Goal: Task Accomplishment & Management: Manage account settings

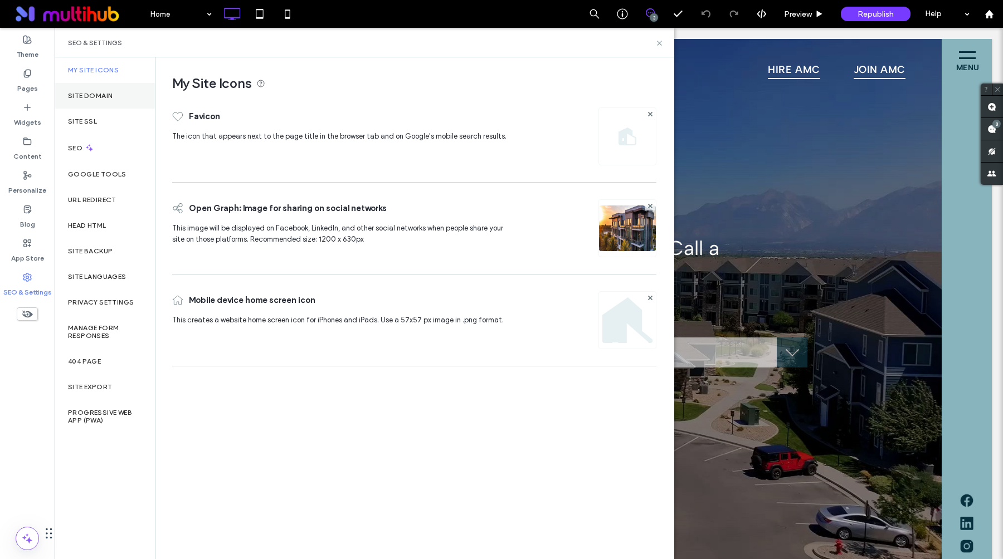
scroll to position [223, 334]
click at [104, 117] on div "Site SSL" at bounding box center [105, 122] width 100 height 26
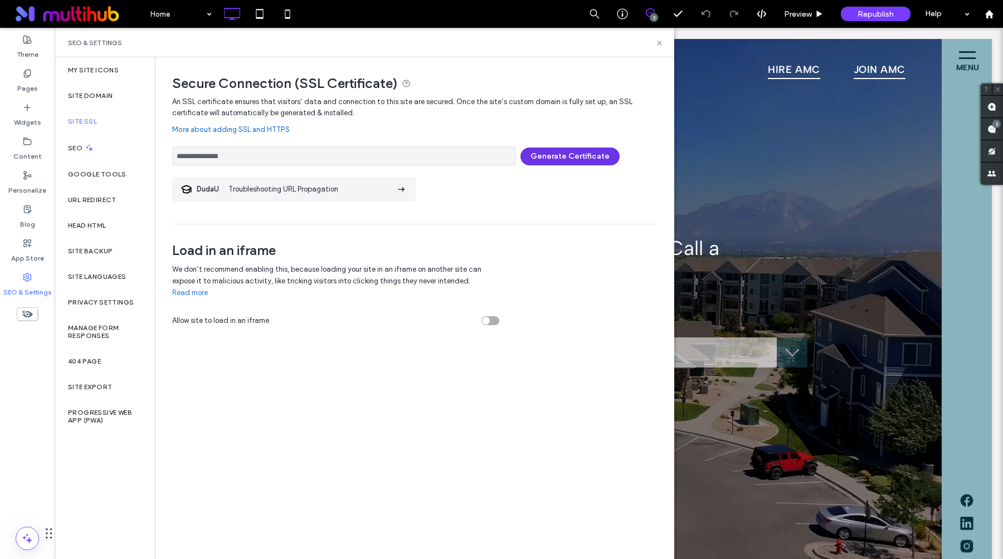
click at [554, 155] on button "Generate Certificate" at bounding box center [569, 157] width 99 height 18
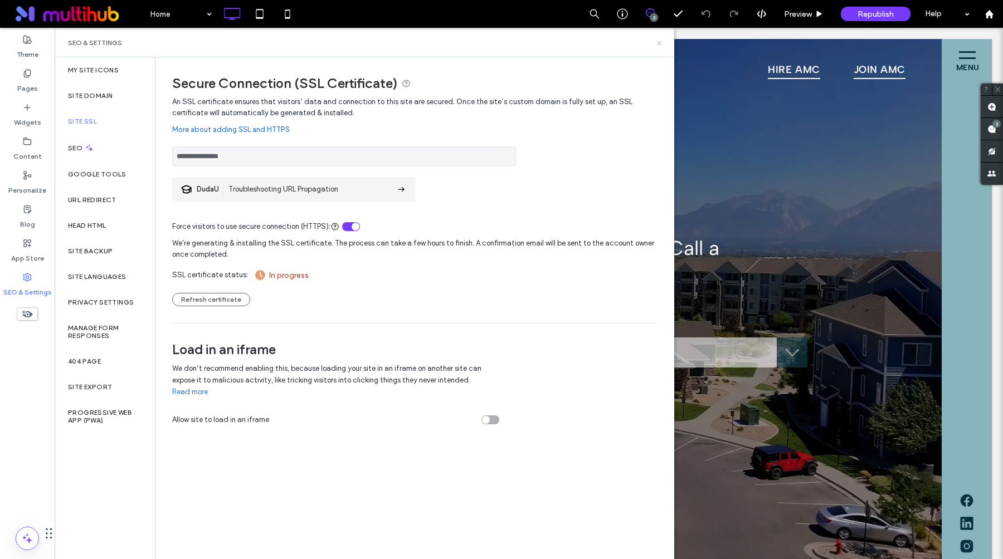
click at [659, 46] on icon at bounding box center [659, 43] width 8 height 8
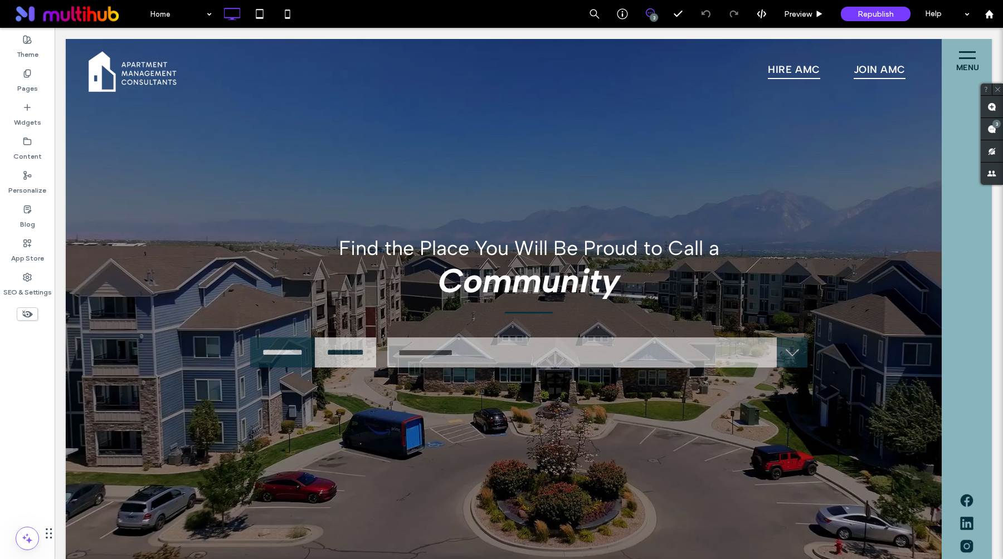
click at [648, 17] on icon at bounding box center [650, 12] width 9 height 9
click at [648, 17] on use at bounding box center [650, 12] width 9 height 9
click at [994, 133] on span at bounding box center [991, 129] width 22 height 22
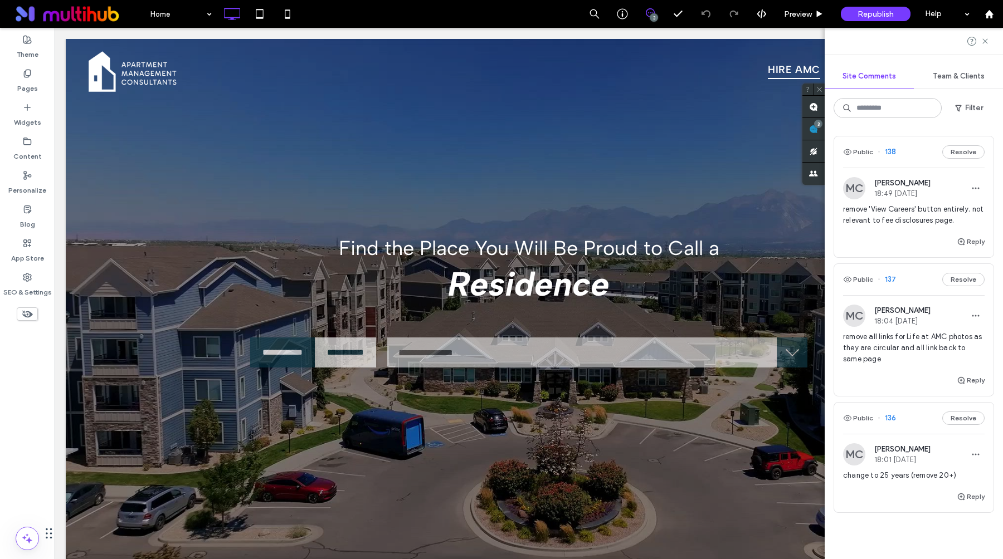
click at [891, 223] on span "remove 'View Careers' button entirely. not relevant to fee disclosures page." at bounding box center [914, 215] width 142 height 22
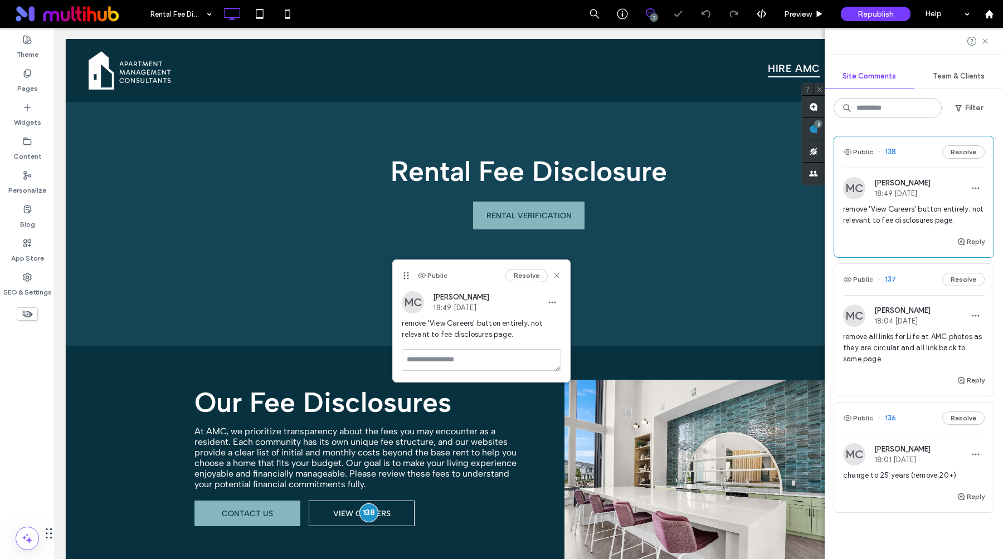
scroll to position [192, 0]
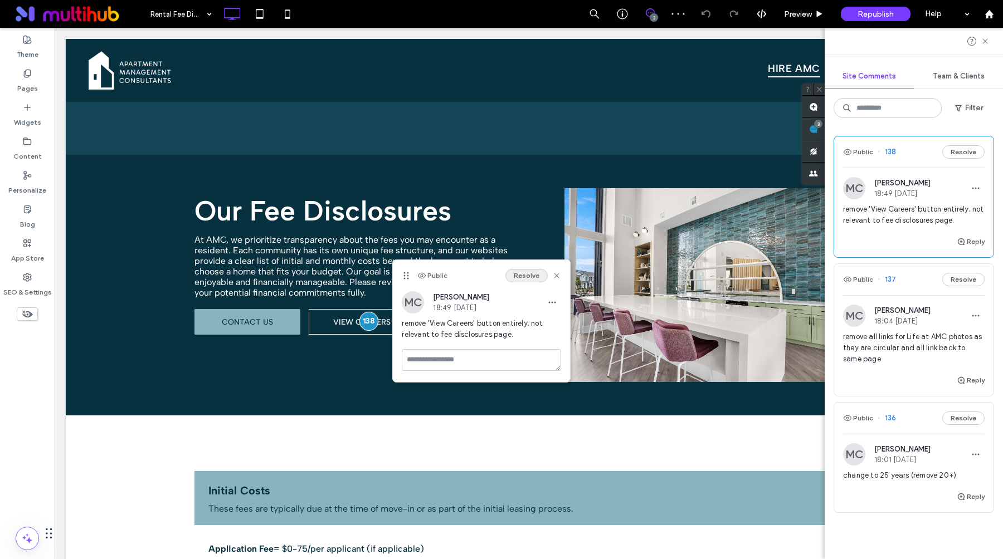
click at [534, 275] on button "Resolve" at bounding box center [526, 275] width 42 height 13
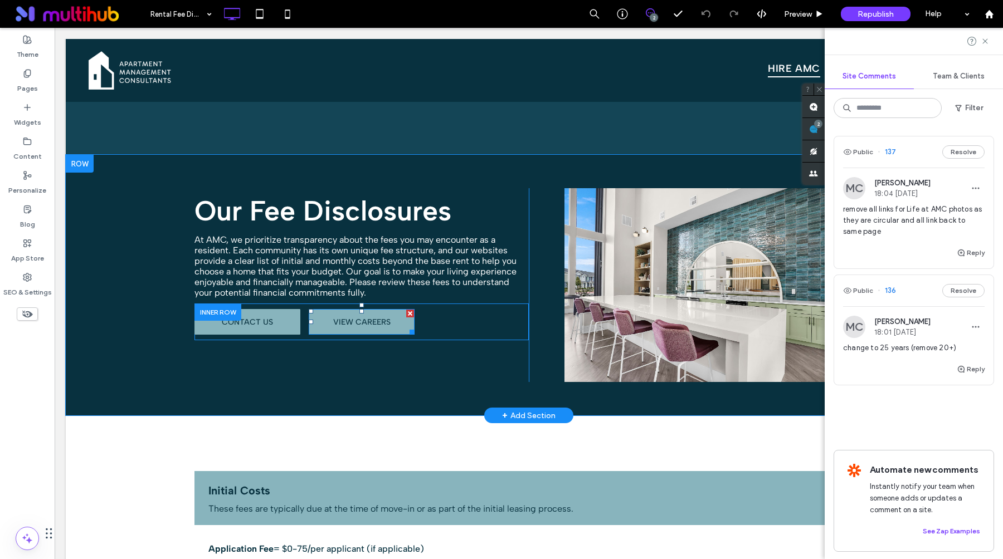
click at [409, 314] on div at bounding box center [410, 314] width 8 height 8
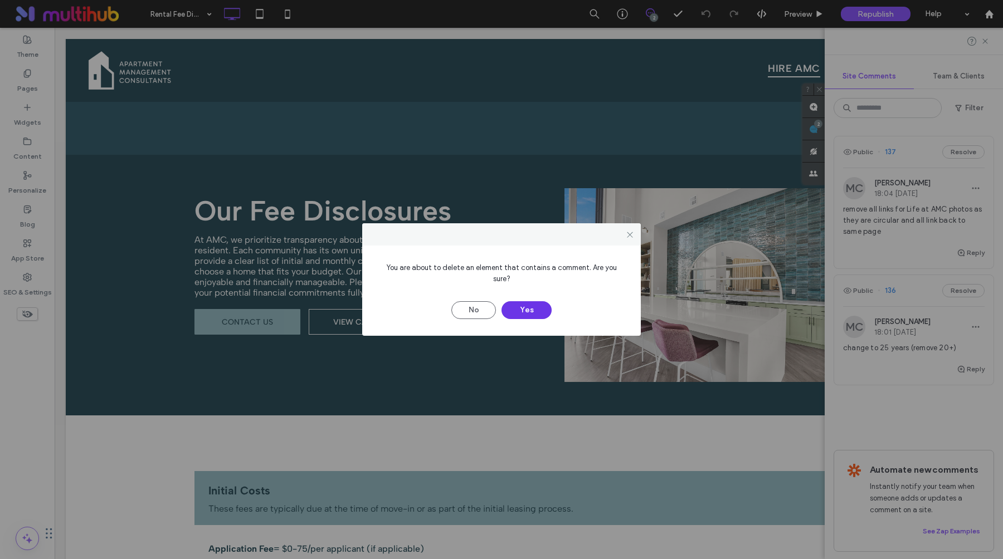
click at [513, 304] on button "Yes" at bounding box center [526, 310] width 50 height 18
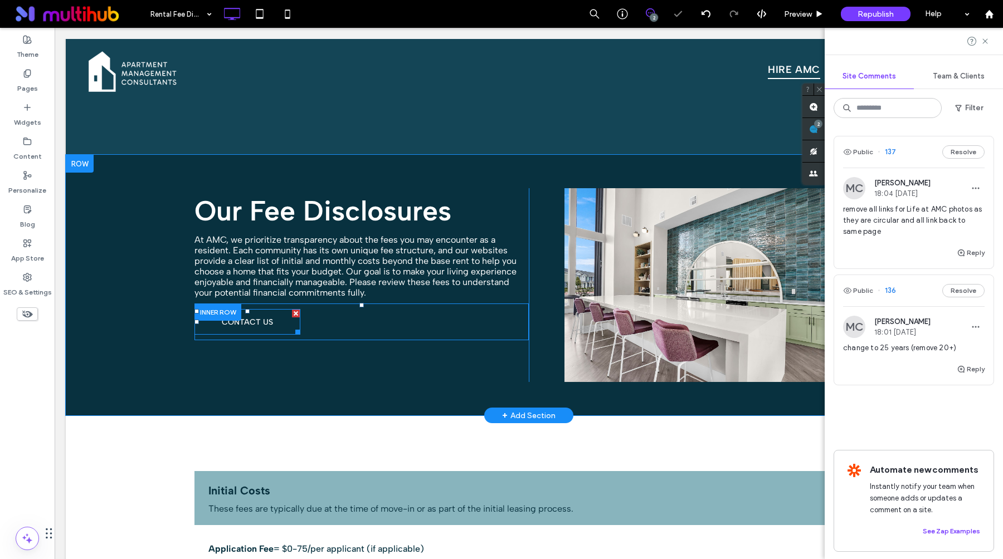
click at [280, 322] on link "CONTACT US" at bounding box center [247, 322] width 106 height 26
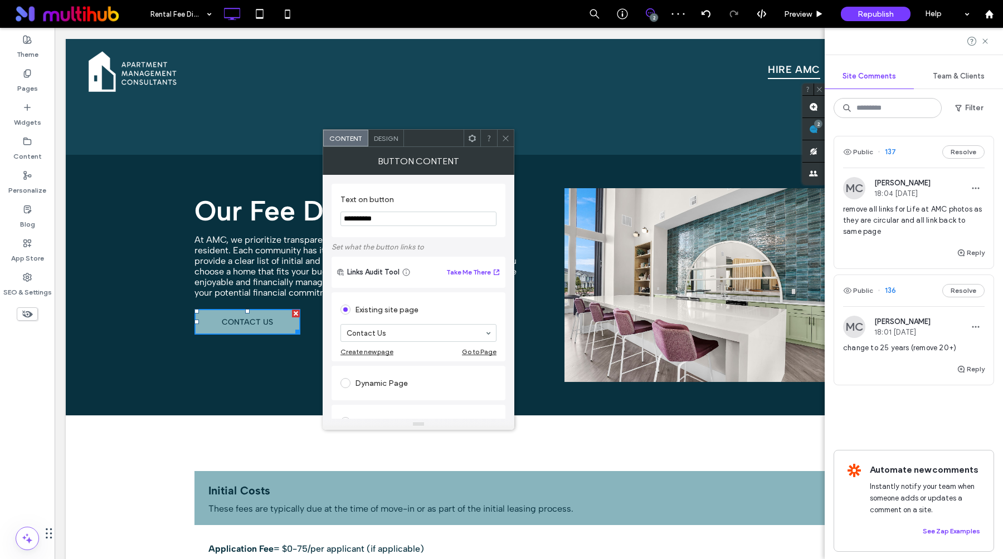
click at [503, 139] on icon at bounding box center [505, 138] width 8 height 8
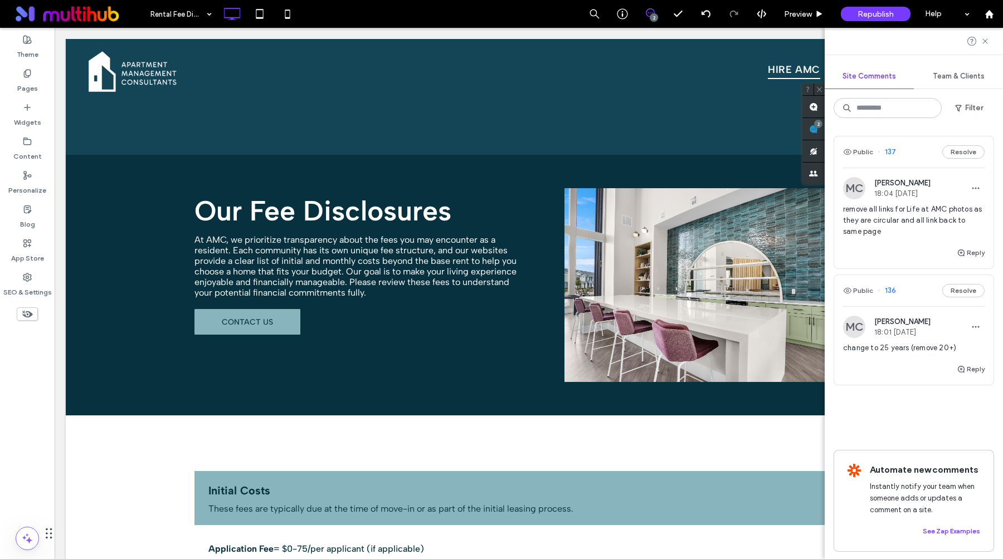
click at [913, 350] on span "change to 25 years (remove 20+)" at bounding box center [914, 348] width 142 height 11
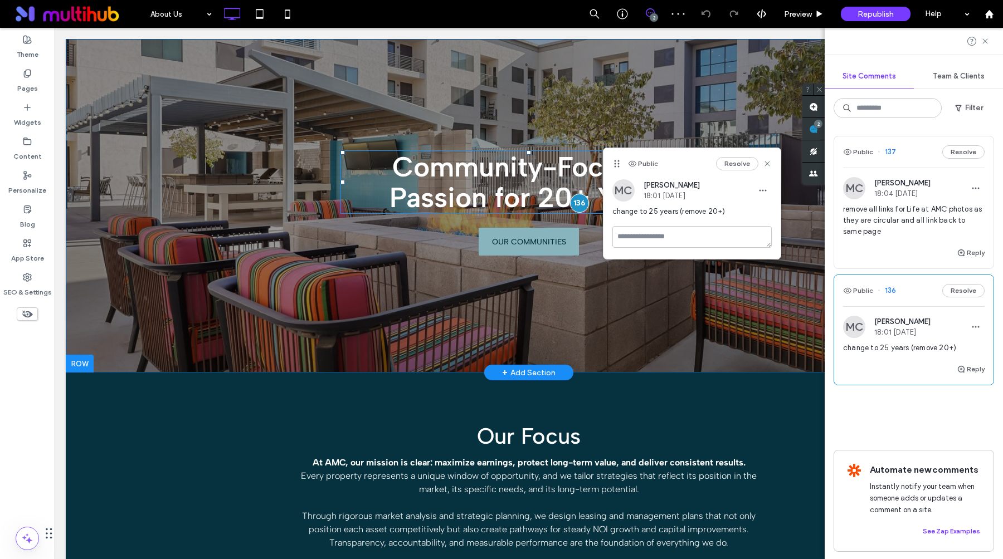
click at [555, 198] on span "Community-Focused Passion for 20+ Years" at bounding box center [528, 182] width 278 height 65
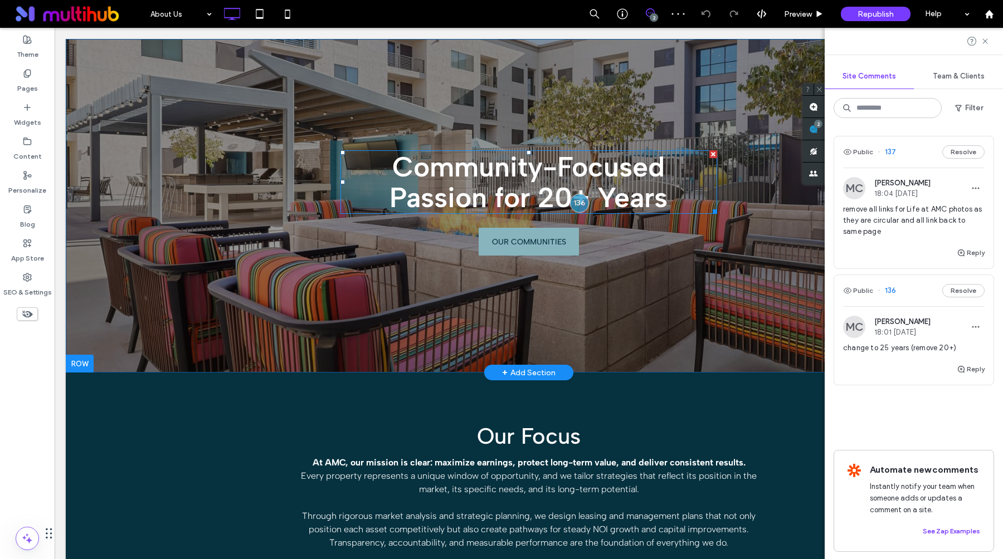
click at [557, 197] on span "Community-Focused Passion for 20+ Years" at bounding box center [528, 182] width 278 height 65
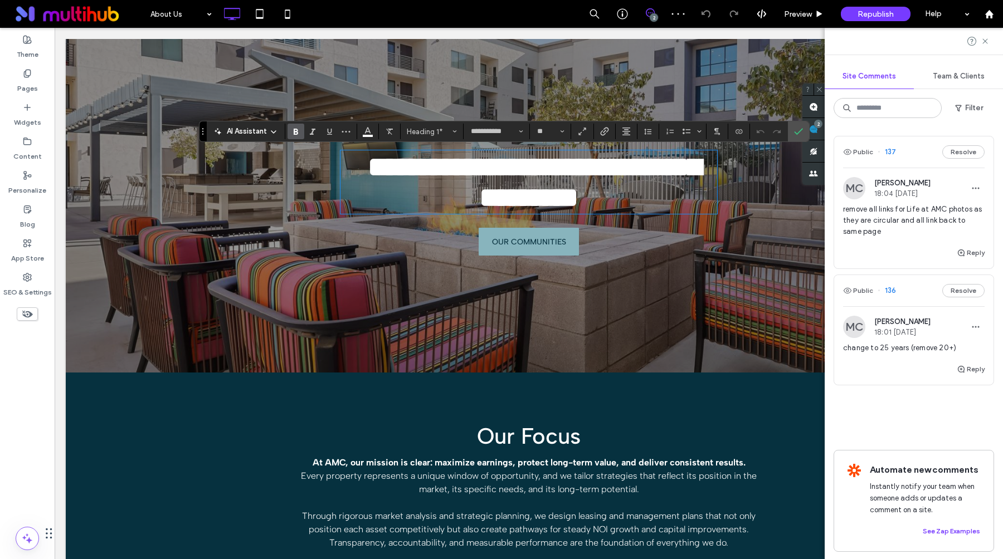
scroll to position [1, 0]
click at [566, 197] on span "**********" at bounding box center [534, 182] width 333 height 58
click at [794, 134] on icon "Confirm" at bounding box center [798, 131] width 9 height 9
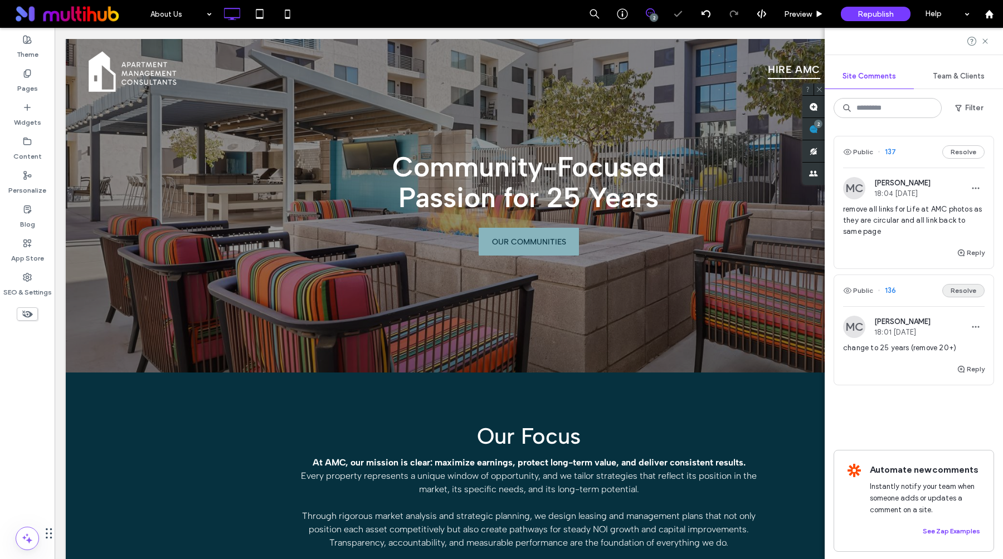
click at [960, 295] on button "Resolve" at bounding box center [963, 290] width 42 height 13
click at [885, 221] on span "remove all links for Life at AMC photos as they are circular and all link back …" at bounding box center [914, 220] width 142 height 33
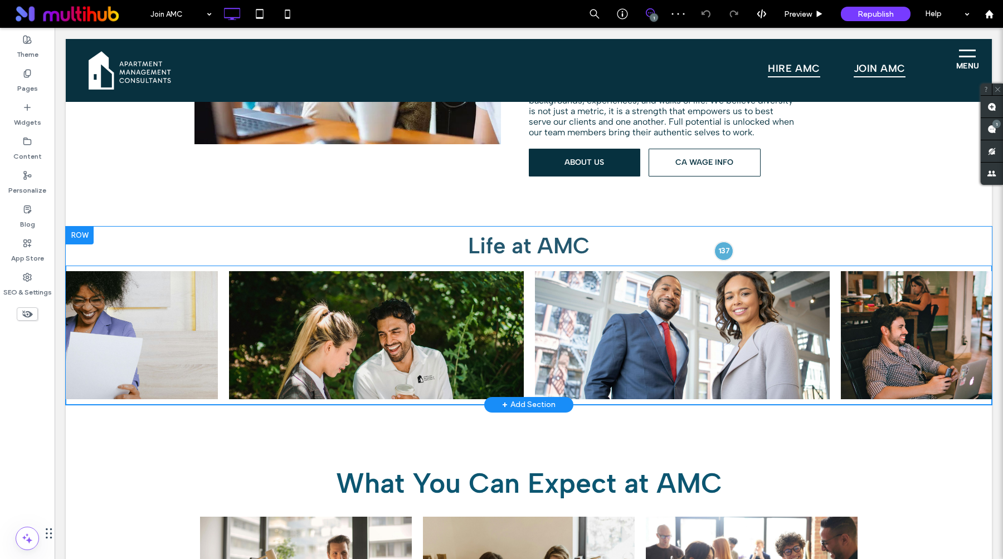
scroll to position [1450, 0]
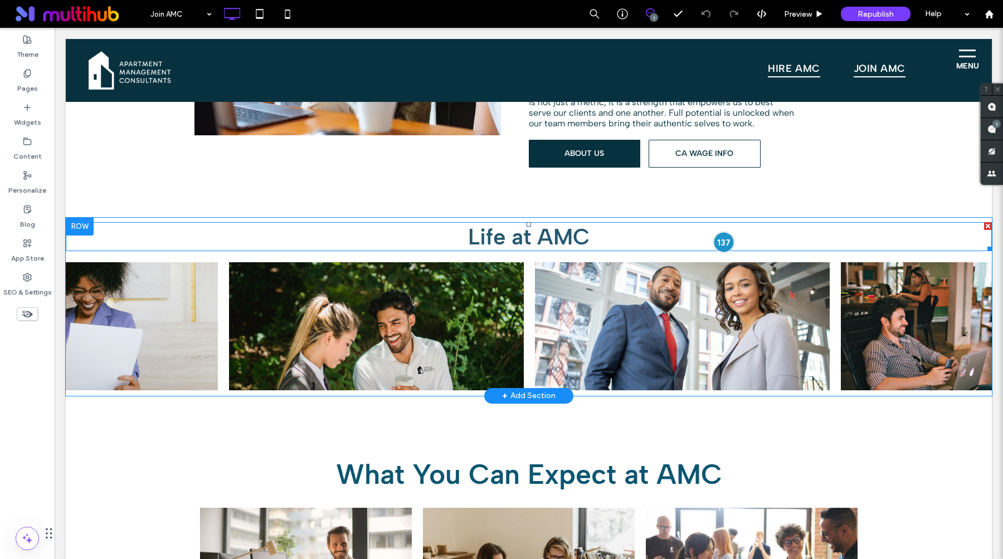
click at [723, 234] on div at bounding box center [724, 242] width 21 height 21
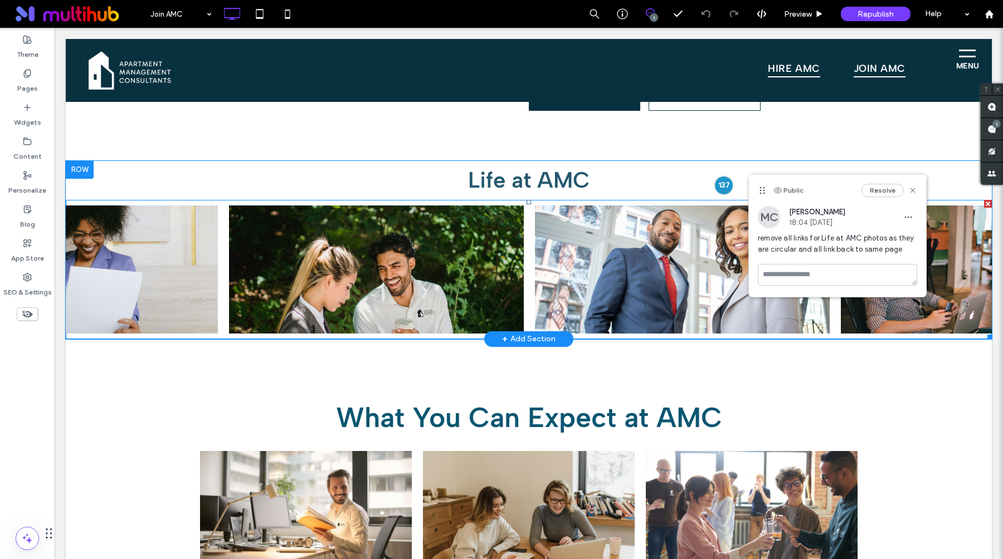
click at [470, 232] on span at bounding box center [529, 269] width 926 height 139
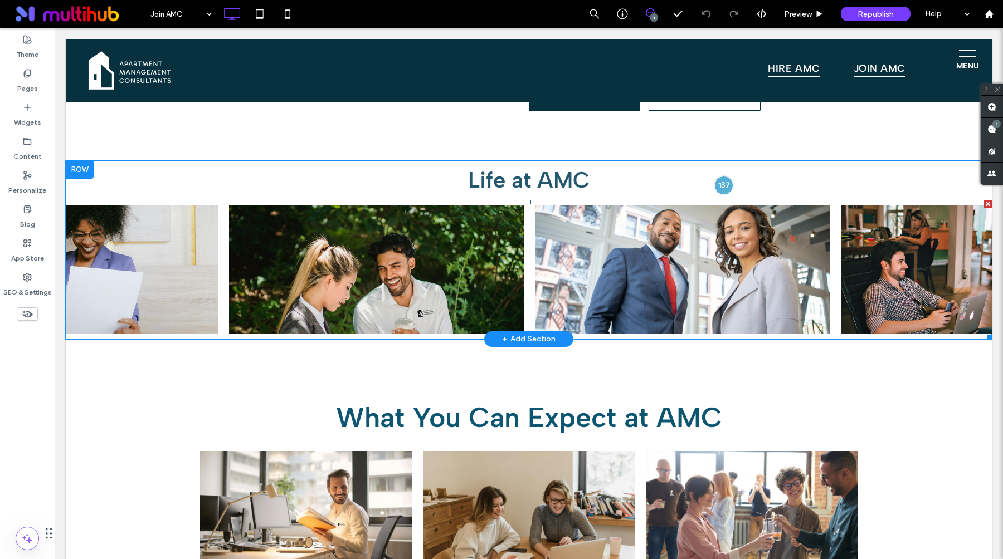
click at [442, 232] on span at bounding box center [529, 269] width 926 height 139
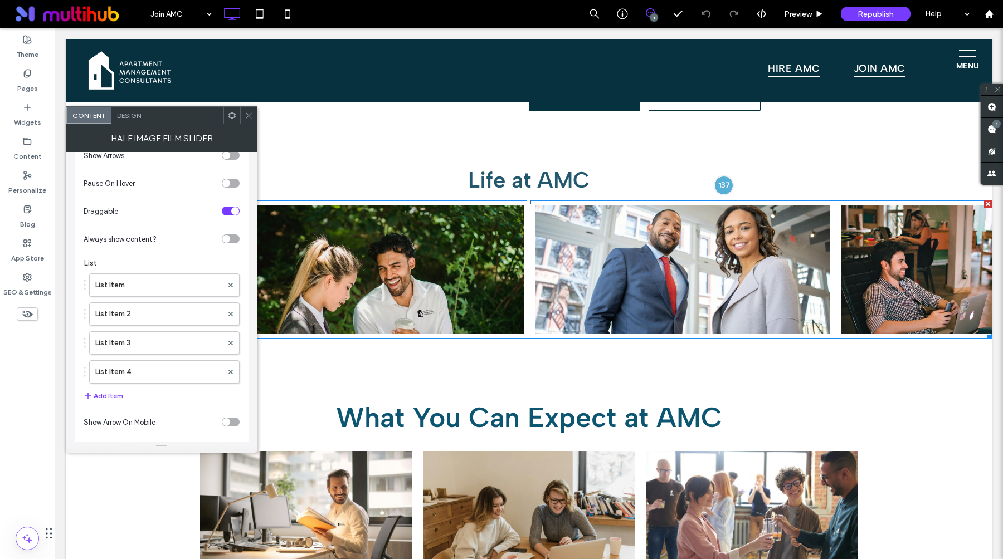
scroll to position [129, 0]
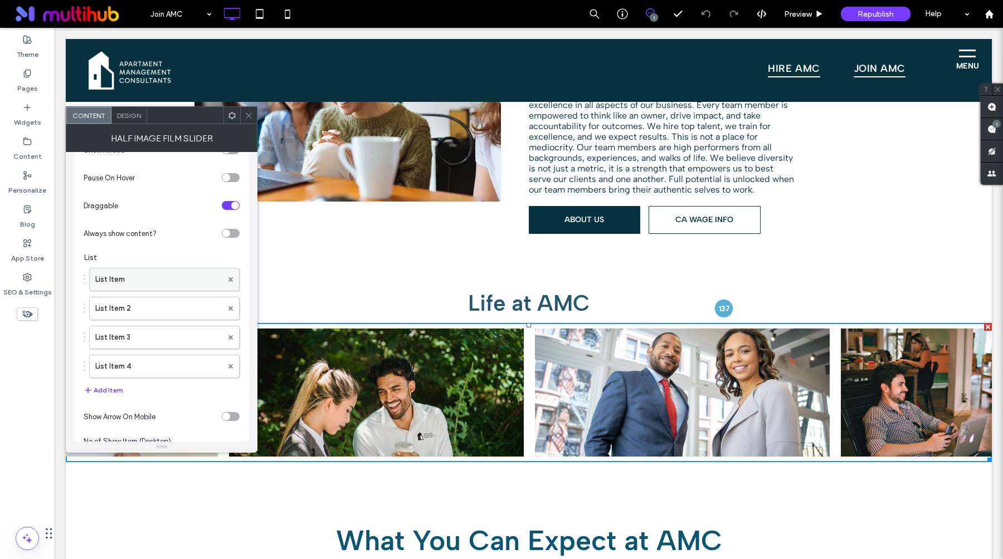
click at [178, 286] on label "List Item" at bounding box center [158, 280] width 127 height 22
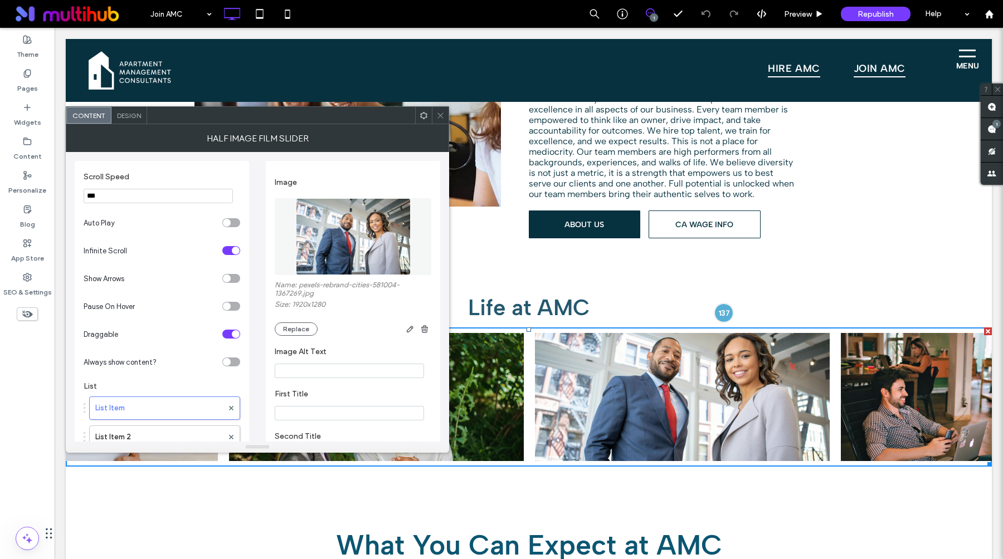
scroll to position [174, 0]
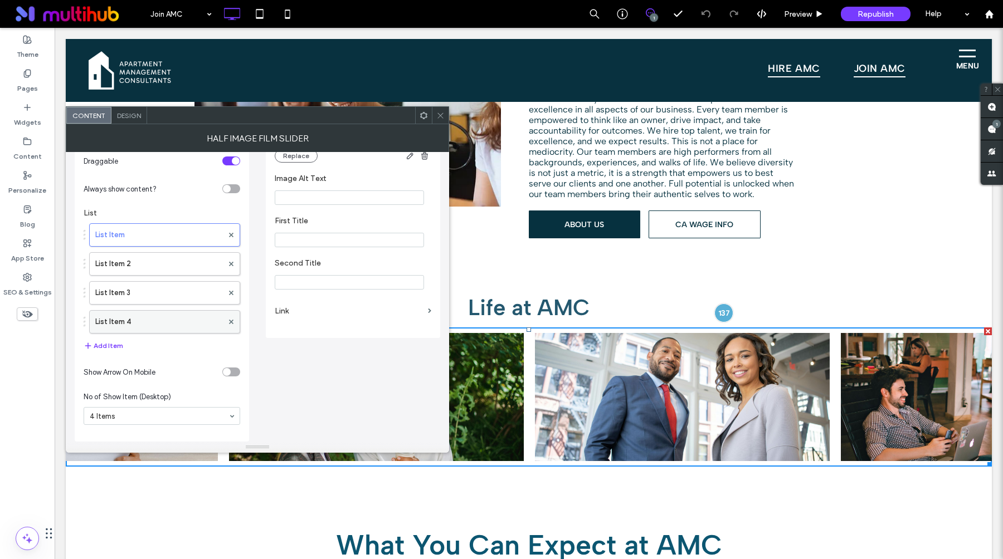
click at [150, 329] on label "List Item 4" at bounding box center [159, 322] width 128 height 22
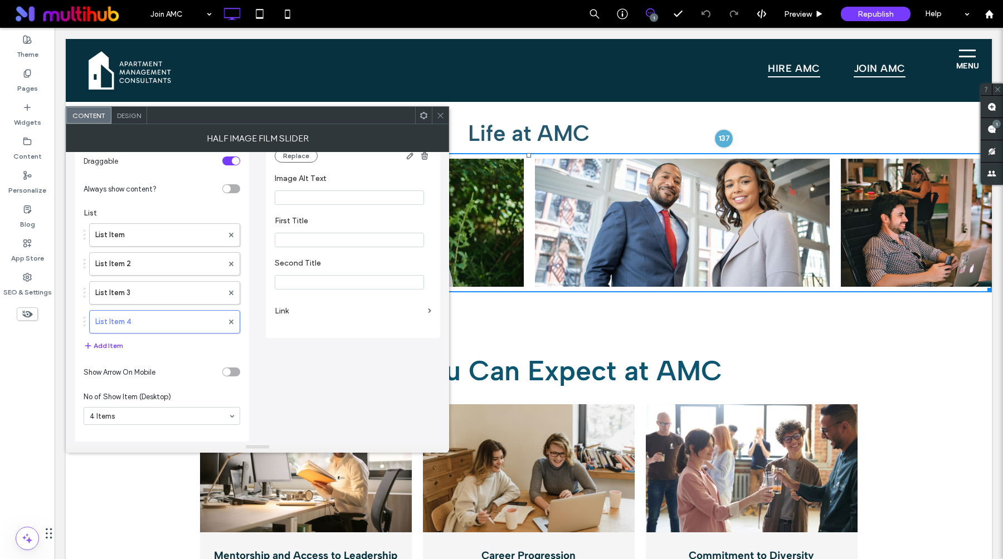
click at [326, 314] on label "Link" at bounding box center [349, 311] width 149 height 21
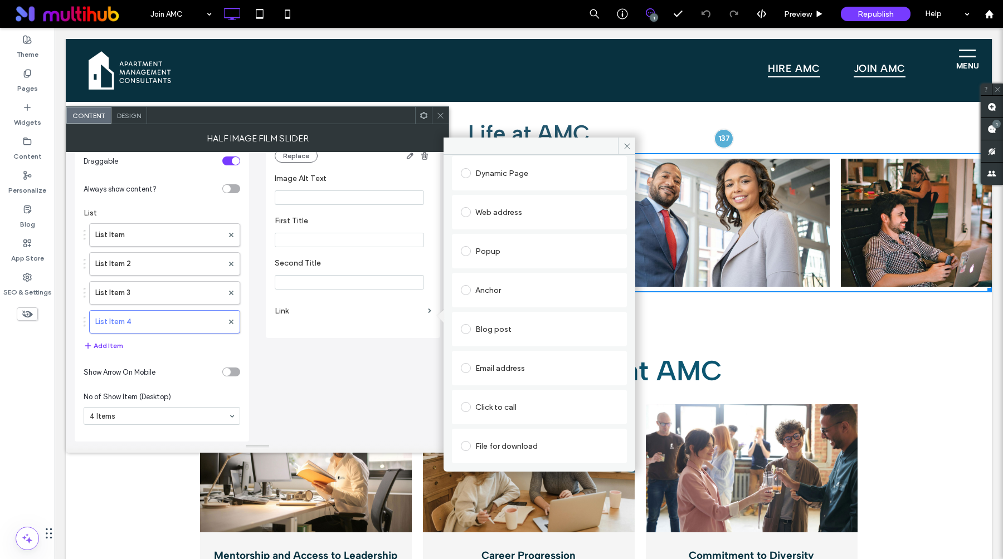
scroll to position [0, 0]
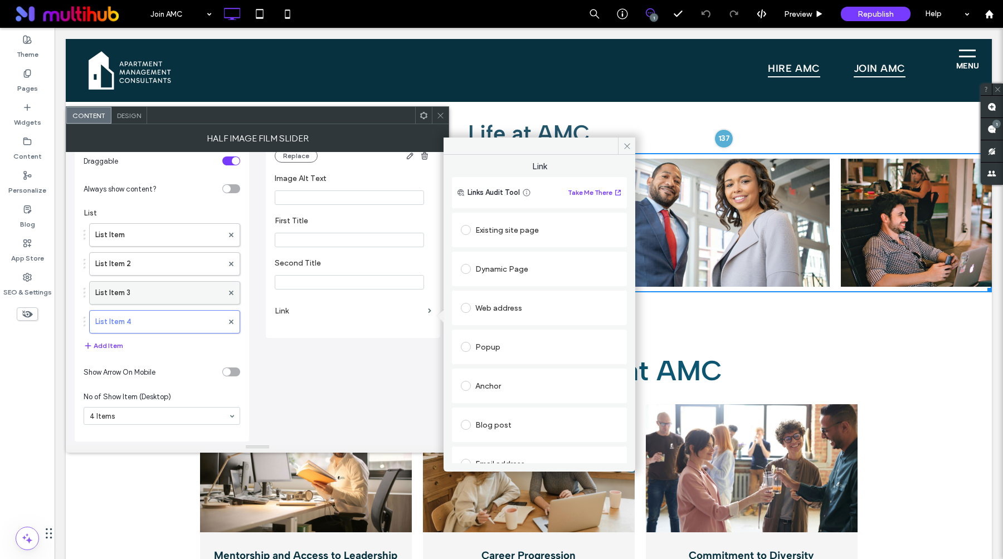
click at [181, 291] on label "List Item 3" at bounding box center [159, 293] width 128 height 22
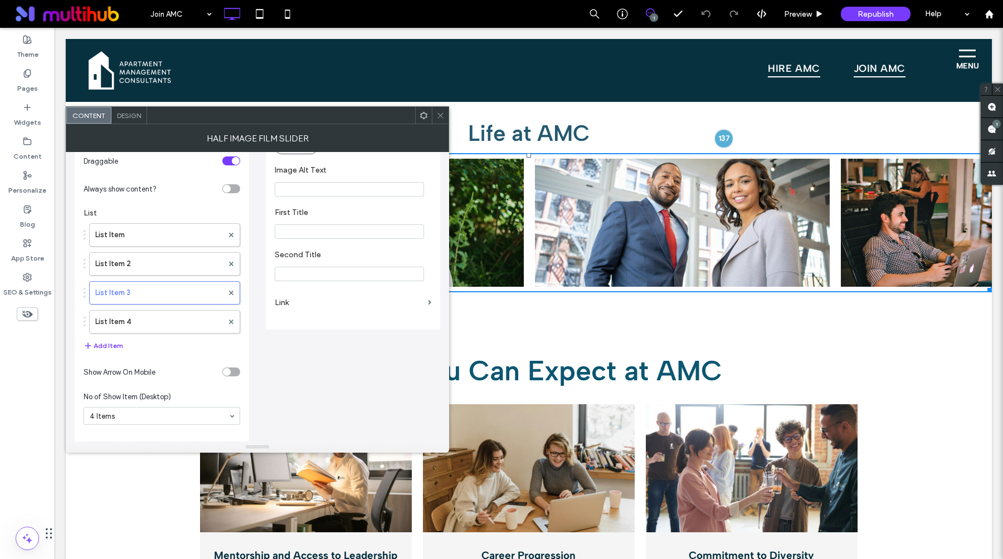
click at [300, 303] on label "Link" at bounding box center [349, 302] width 149 height 21
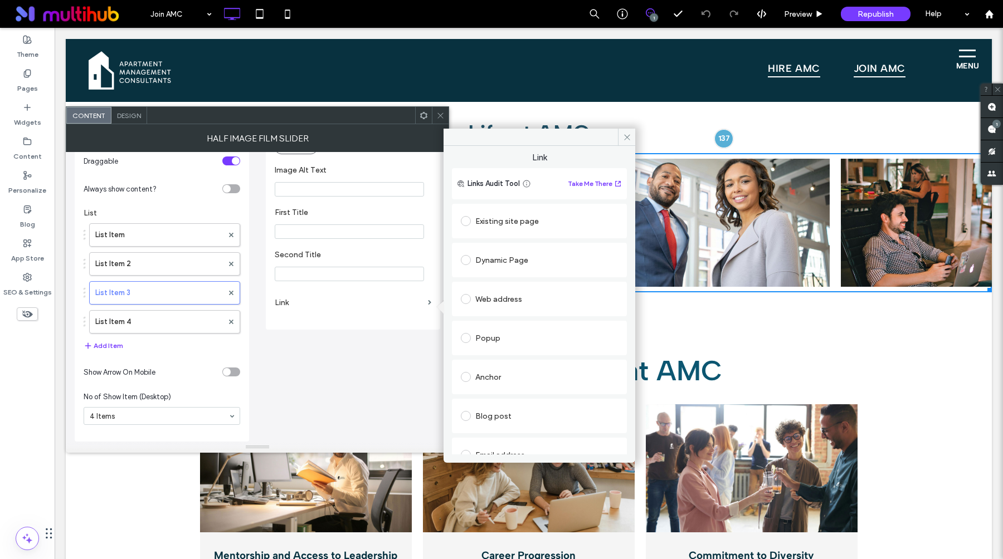
scroll to position [96, 0]
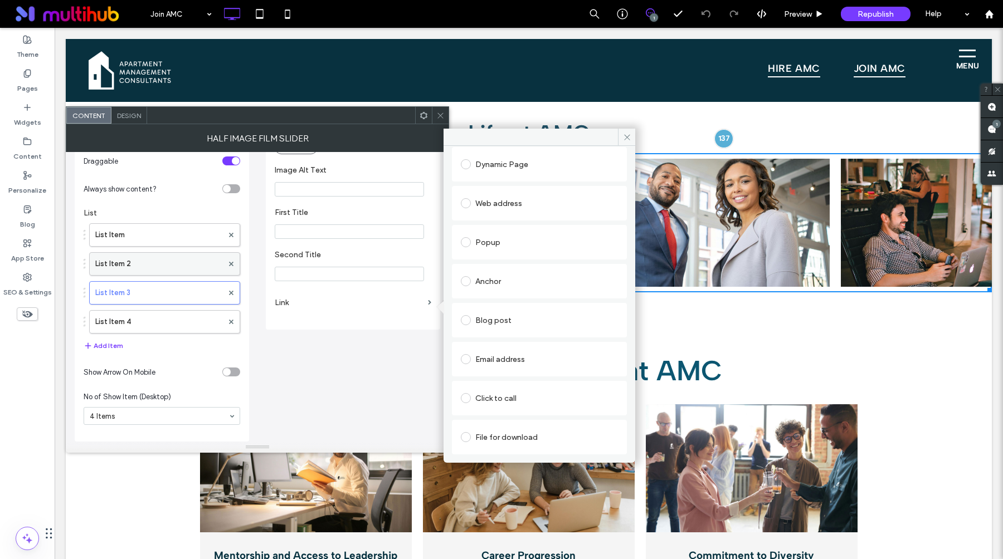
click at [199, 263] on label "List Item 2" at bounding box center [159, 264] width 128 height 22
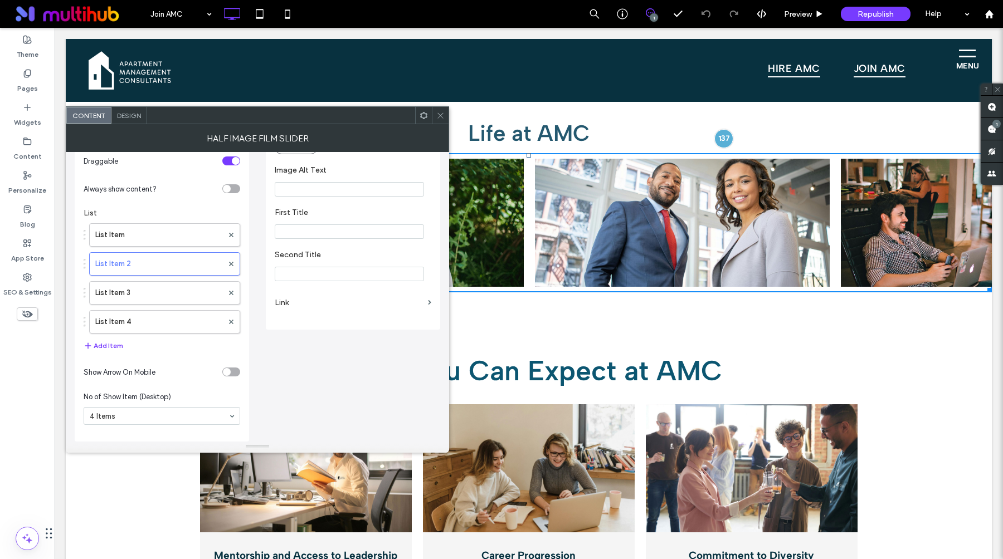
click at [317, 302] on label "Link" at bounding box center [349, 302] width 149 height 21
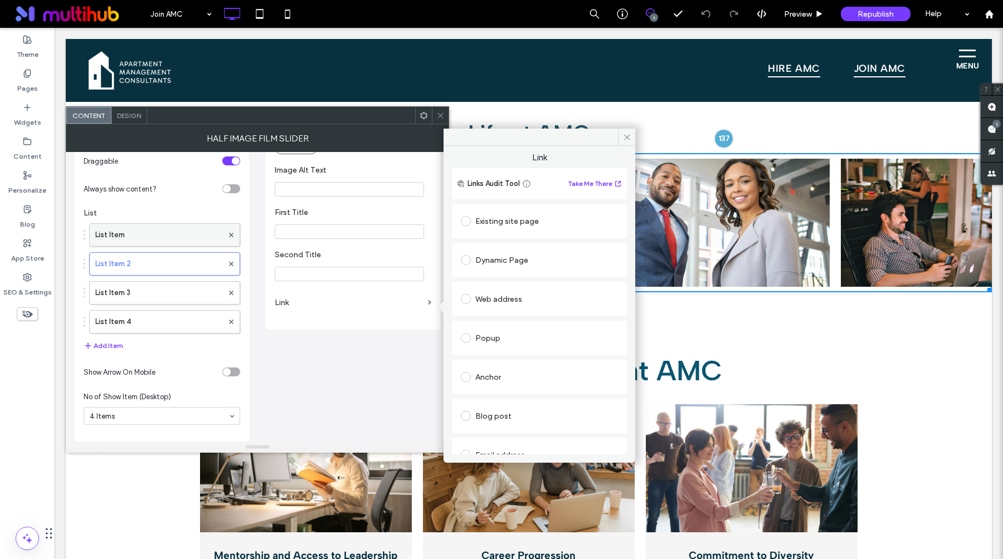
click at [188, 240] on label "List Item" at bounding box center [159, 235] width 128 height 22
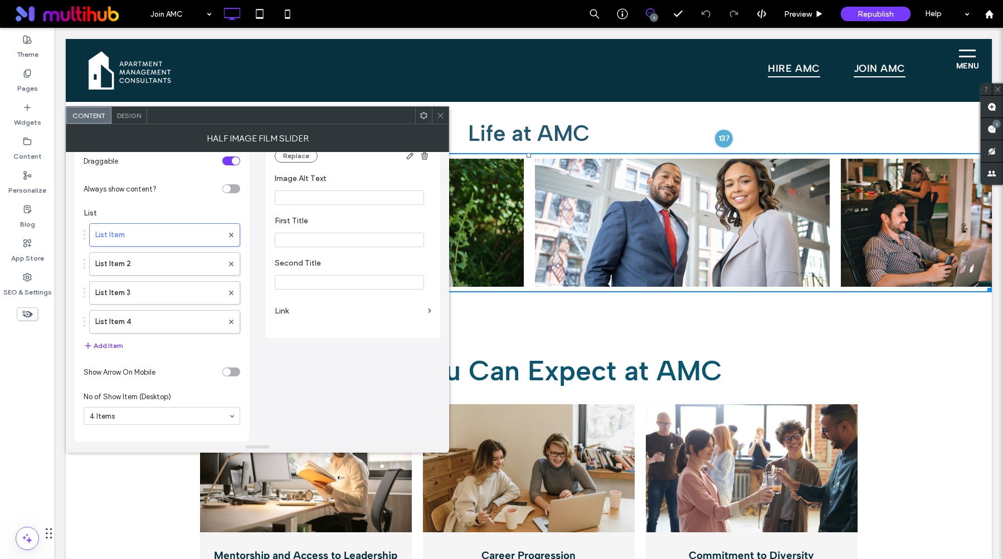
click at [359, 325] on section "Link" at bounding box center [353, 311] width 157 height 32
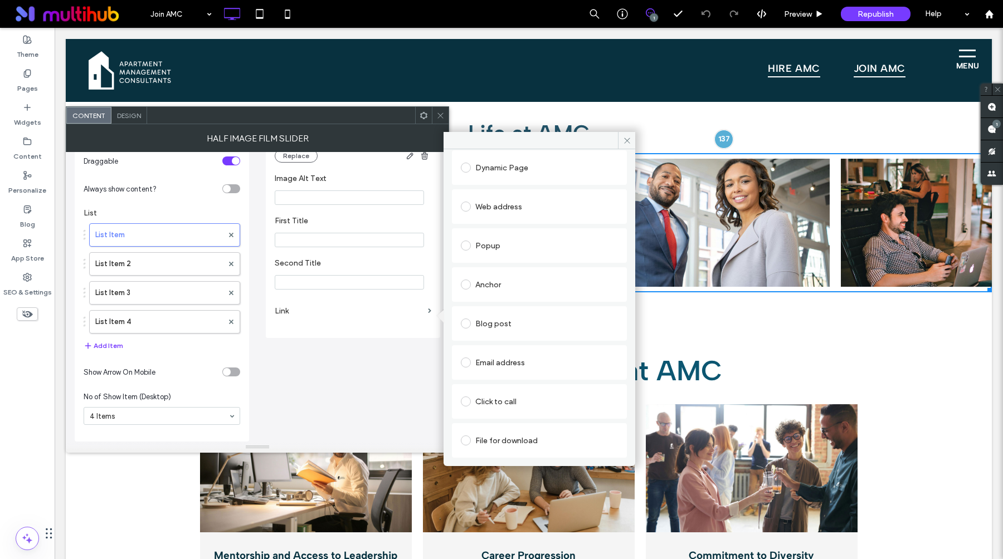
scroll to position [1482, 0]
click at [442, 116] on icon at bounding box center [440, 115] width 8 height 8
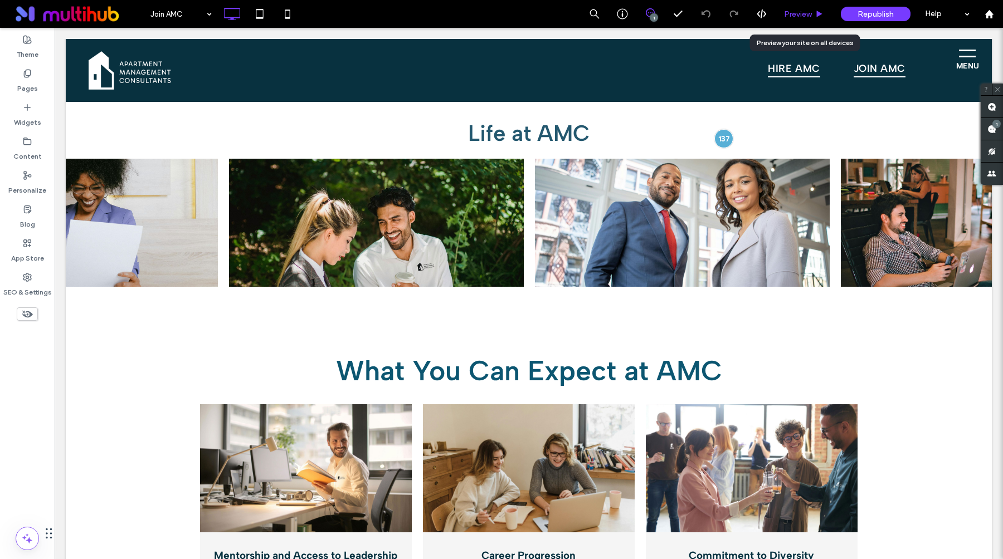
click at [792, 13] on span "Preview" at bounding box center [798, 13] width 28 height 9
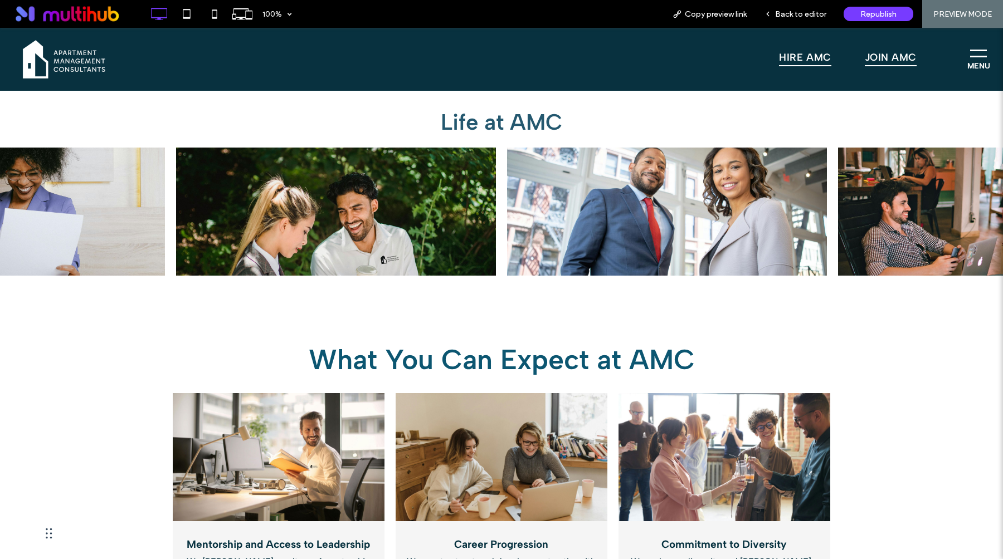
click at [426, 211] on img at bounding box center [336, 212] width 320 height 128
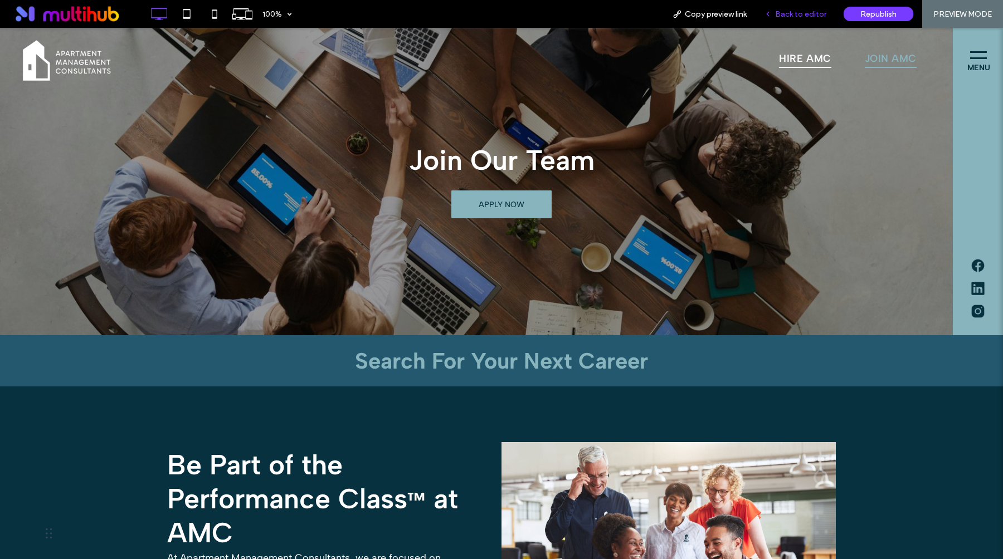
click at [794, 17] on span "Back to editor" at bounding box center [800, 13] width 51 height 9
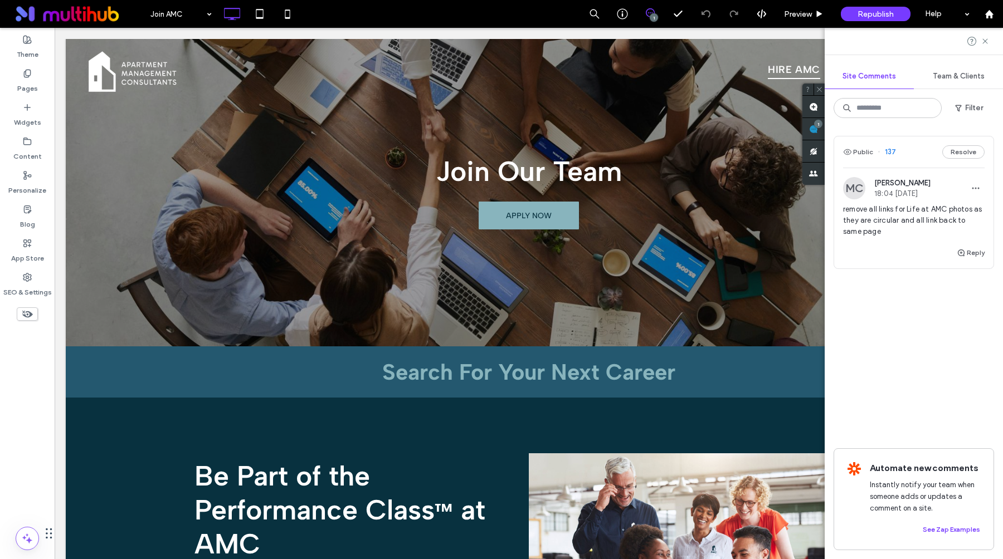
click at [893, 220] on span "remove all links for Life at AMC photos as they are circular and all link back …" at bounding box center [914, 220] width 142 height 33
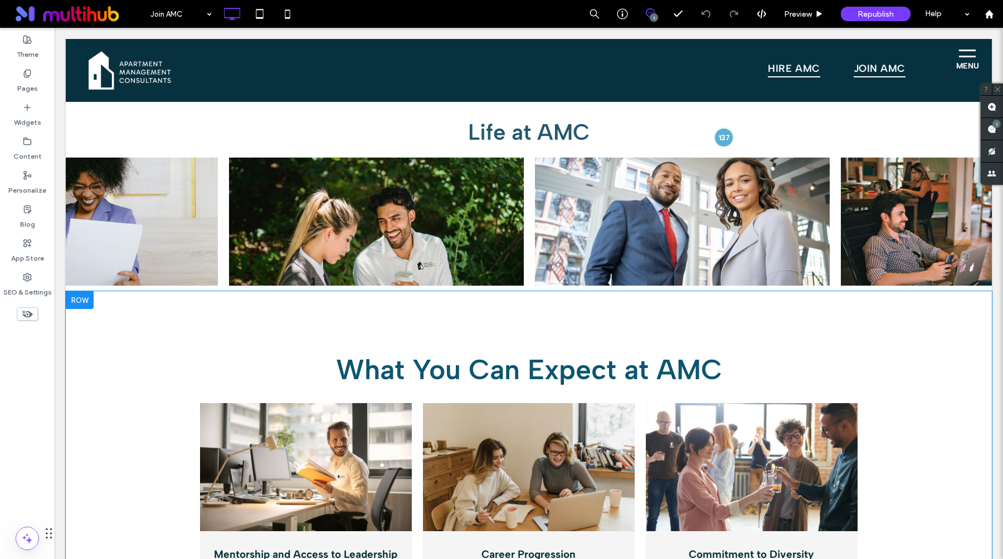
scroll to position [1377, 0]
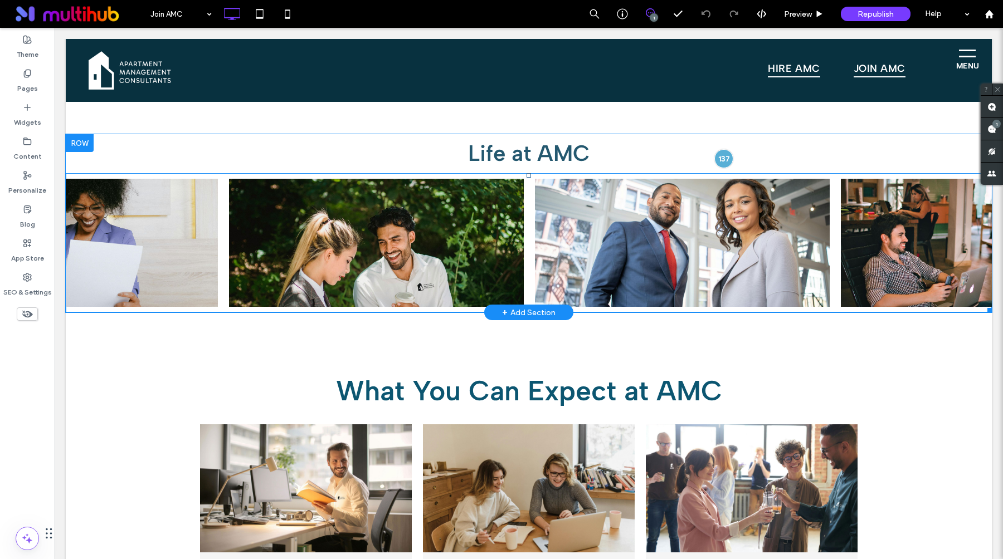
click at [604, 243] on span at bounding box center [529, 242] width 926 height 139
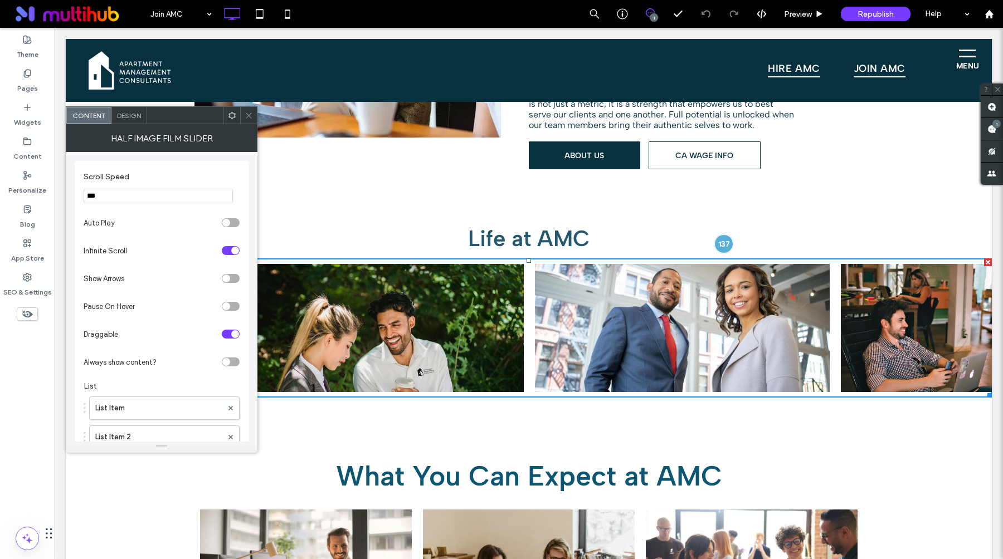
click at [230, 121] on span at bounding box center [232, 115] width 8 height 17
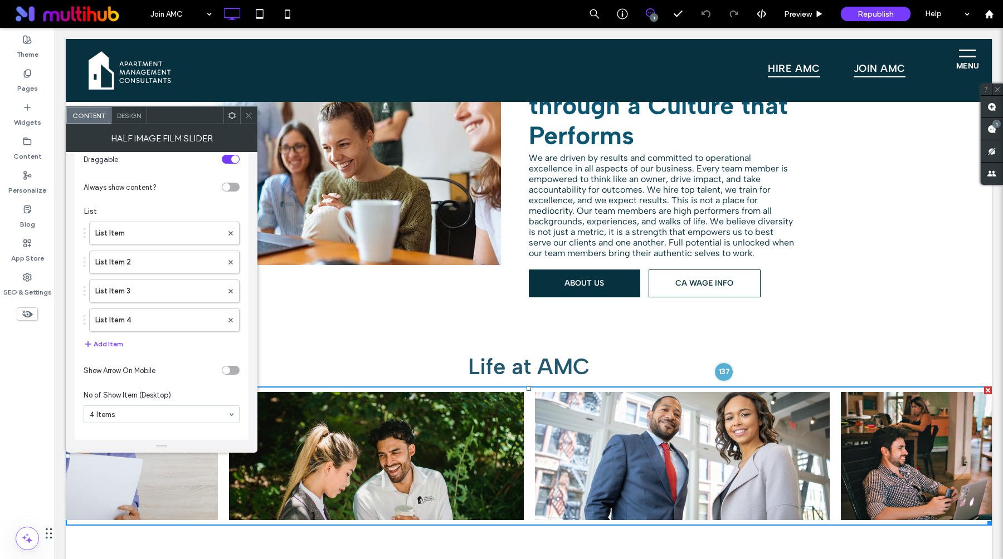
scroll to position [180, 0]
click at [251, 116] on icon at bounding box center [249, 115] width 8 height 8
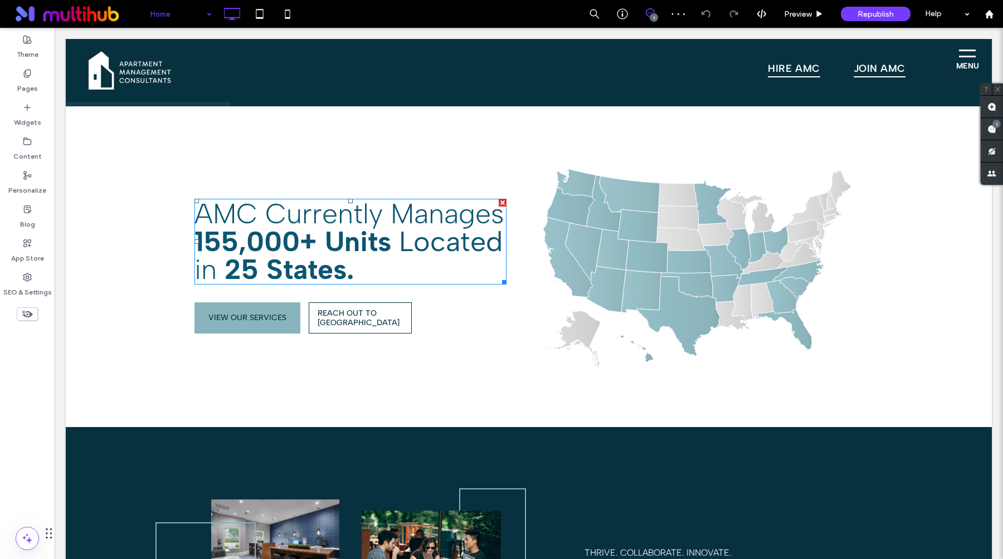
scroll to position [2087, 0]
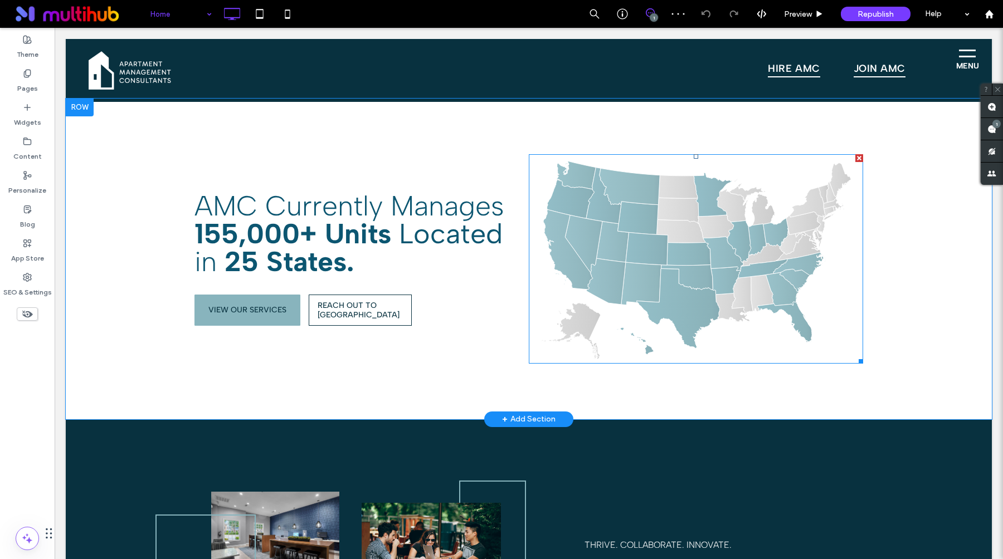
click at [655, 238] on span at bounding box center [696, 258] width 334 height 209
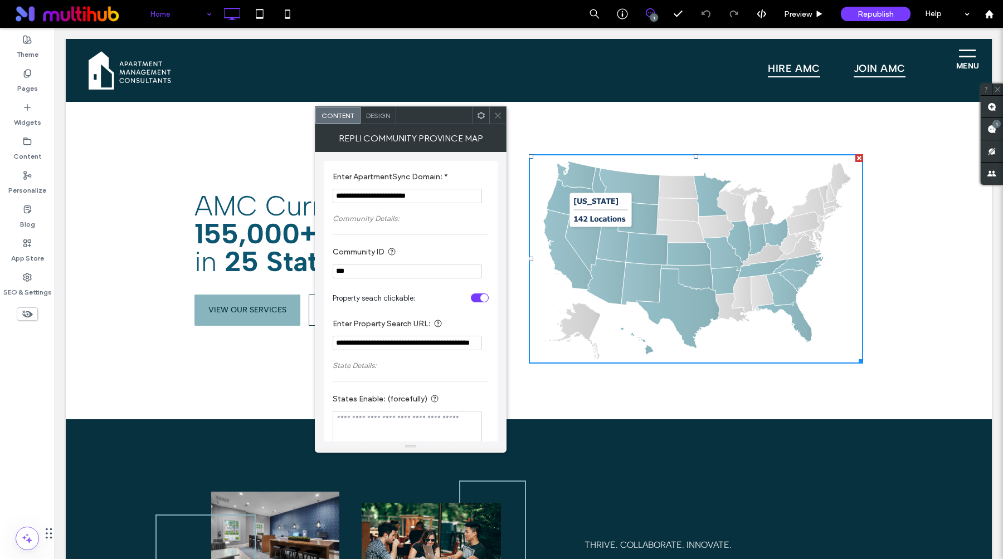
click at [420, 347] on input "**********" at bounding box center [407, 343] width 149 height 14
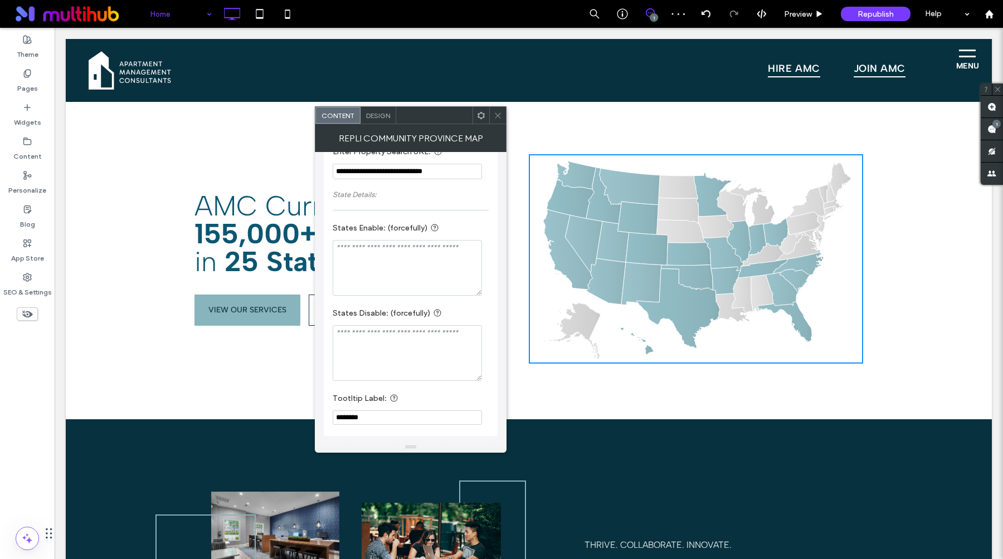
scroll to position [0, 0]
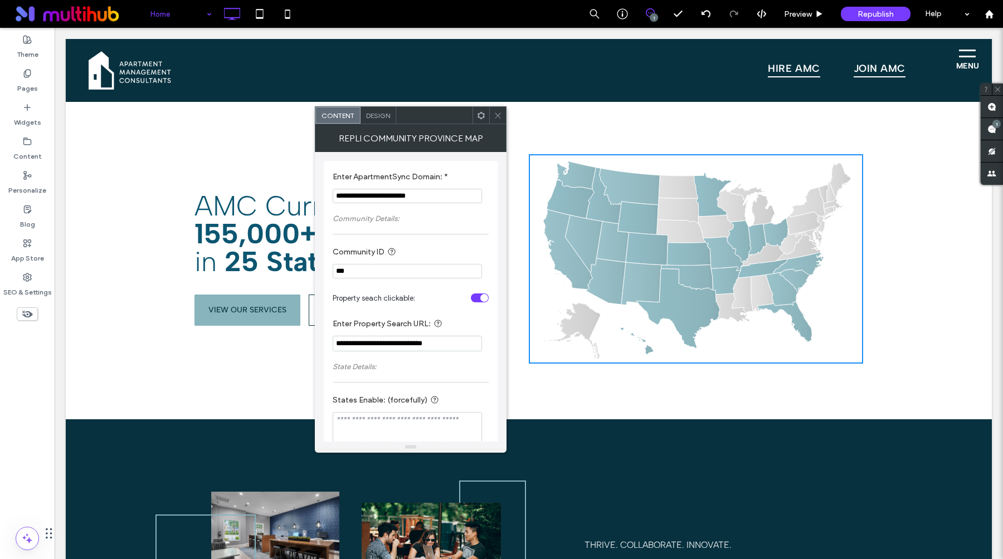
type input "**********"
click at [463, 220] on label "Community Details:" at bounding box center [411, 218] width 156 height 19
click at [499, 121] on span at bounding box center [498, 115] width 8 height 17
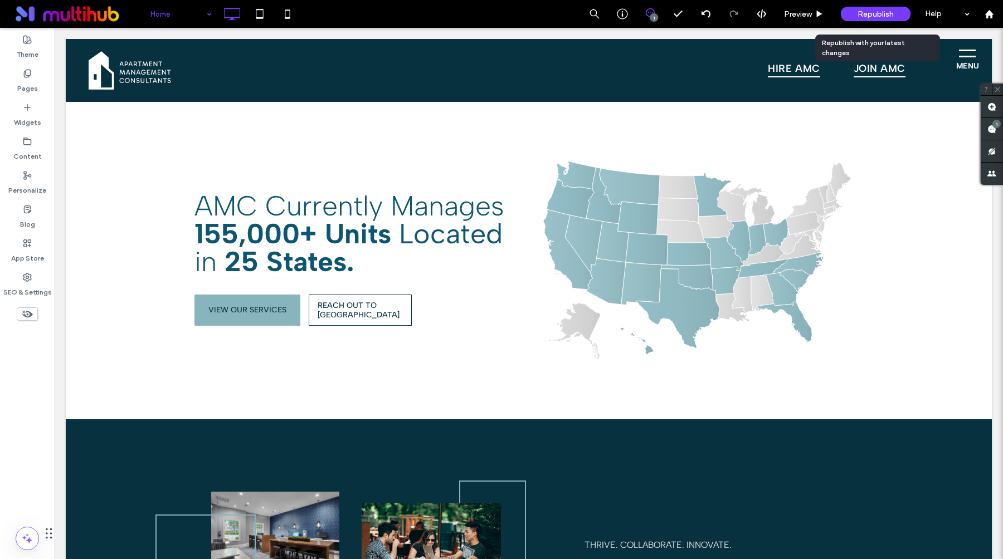
click at [866, 12] on span "Republish" at bounding box center [875, 13] width 36 height 9
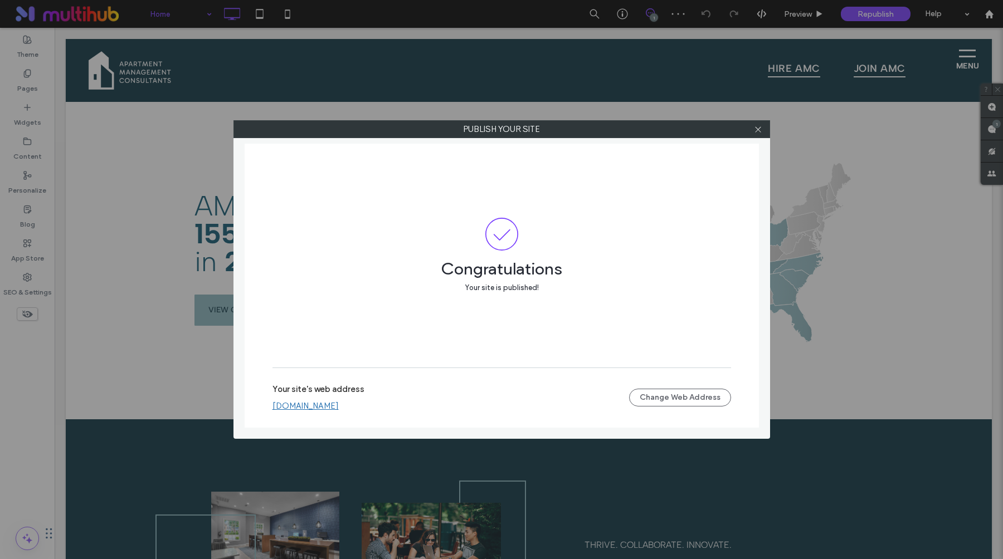
click at [329, 409] on link "www.liveamc.com" at bounding box center [305, 406] width 66 height 10
click at [755, 131] on icon at bounding box center [758, 129] width 8 height 8
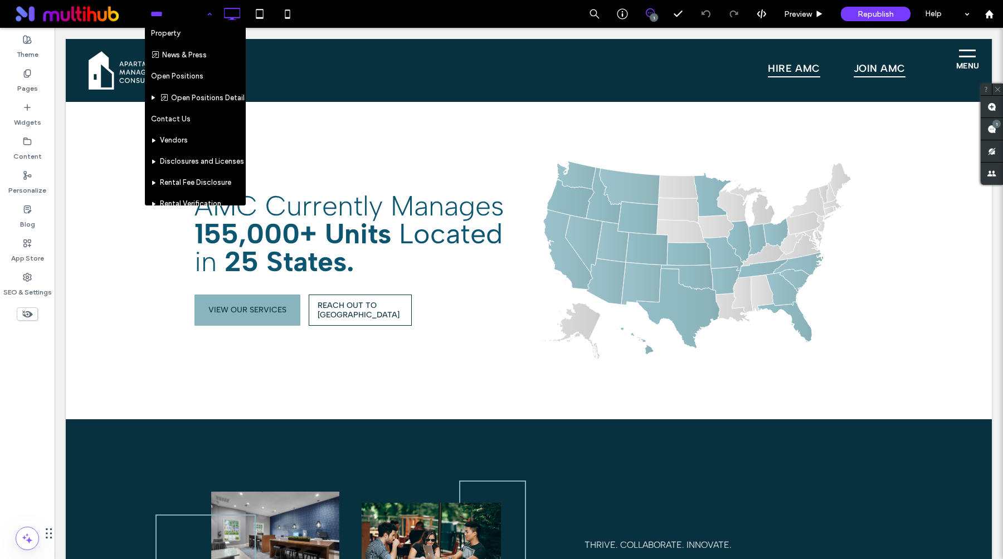
scroll to position [113, 0]
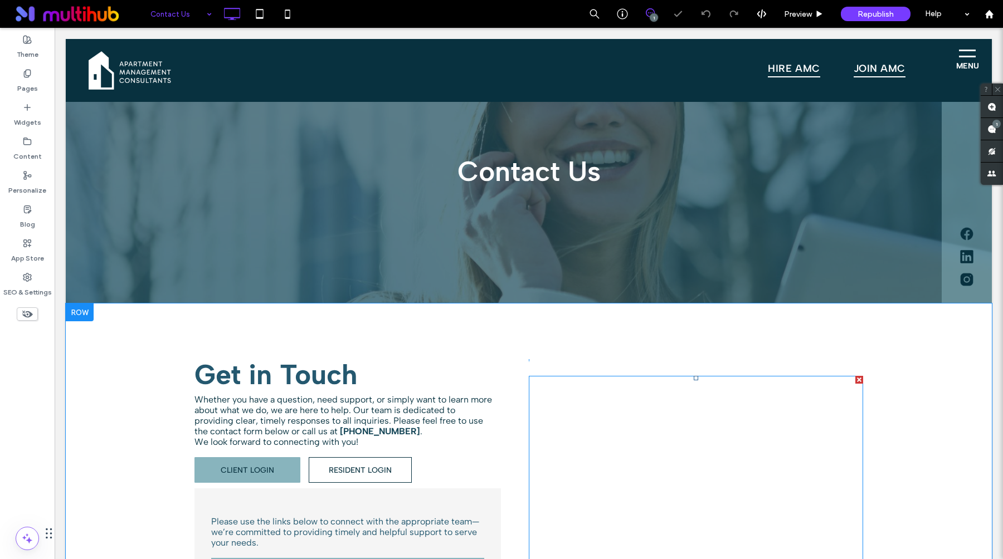
scroll to position [331, 0]
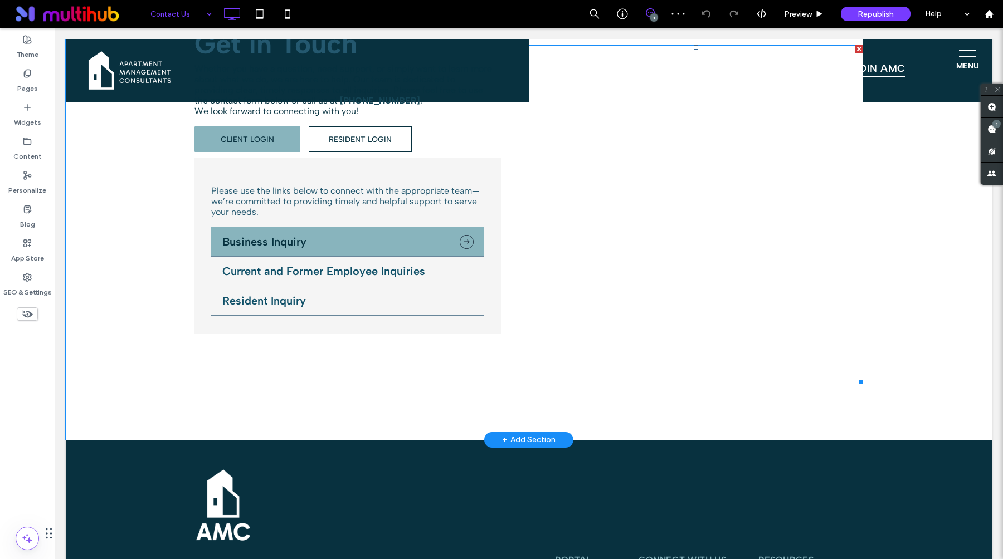
click at [658, 179] on span at bounding box center [696, 214] width 334 height 339
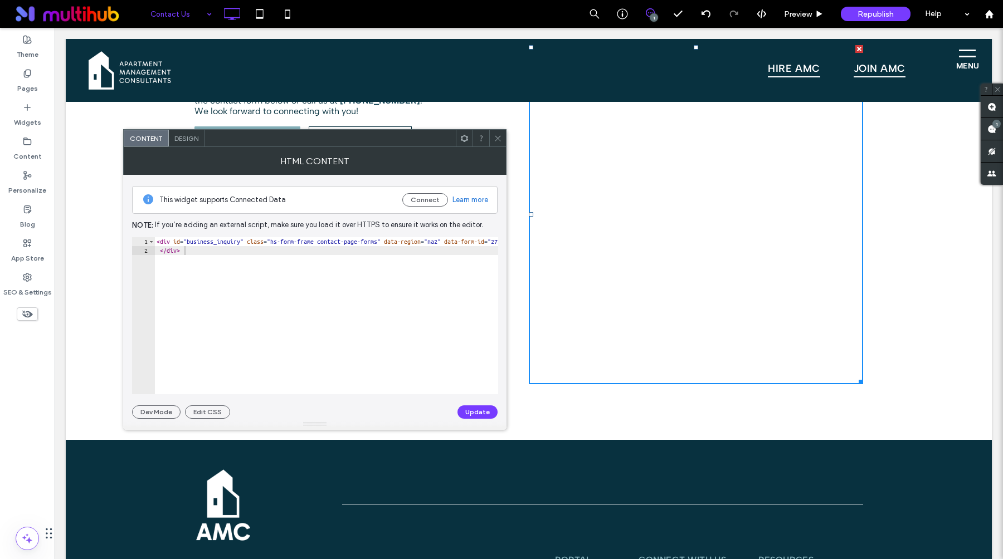
scroll to position [0, 0]
click at [497, 136] on icon at bounding box center [498, 138] width 8 height 8
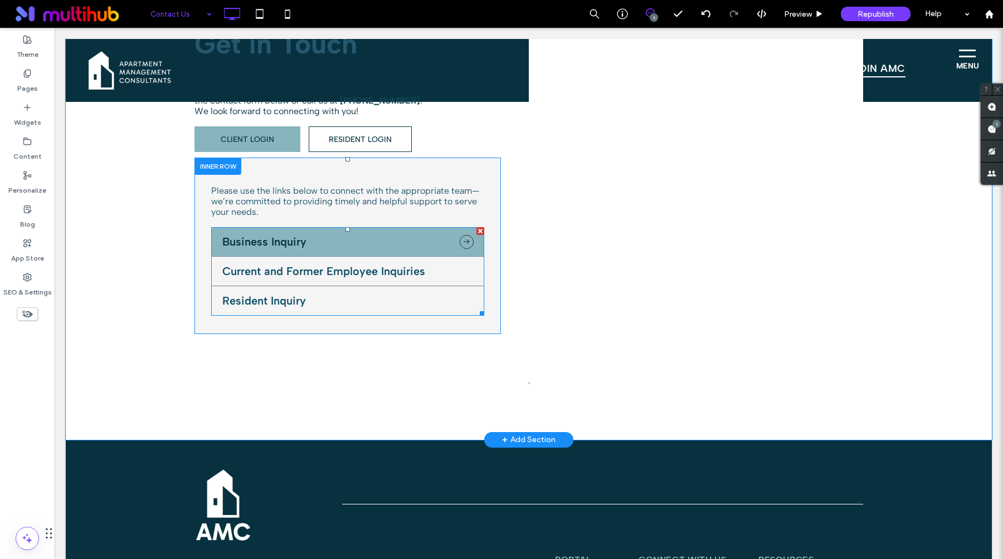
click at [300, 267] on span at bounding box center [347, 271] width 273 height 89
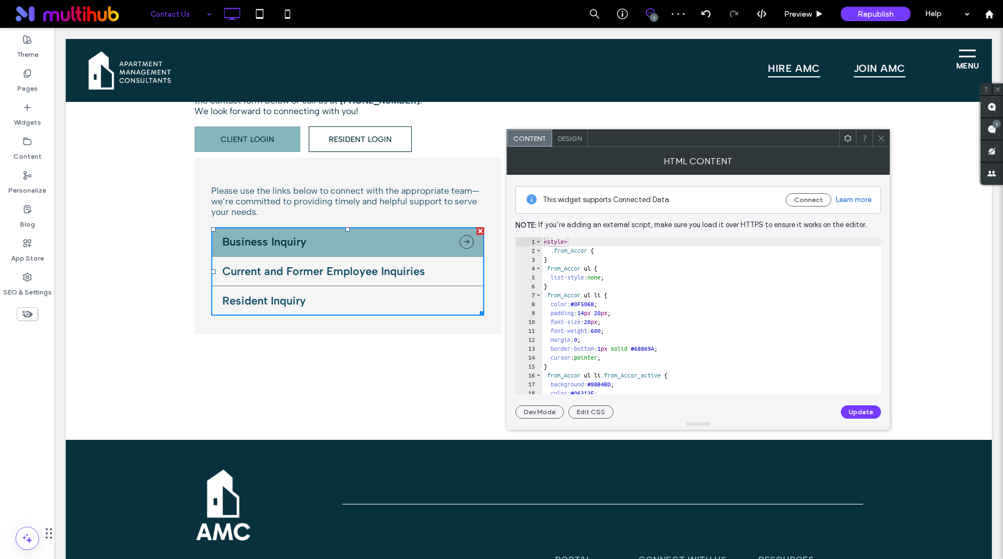
click at [882, 140] on icon at bounding box center [881, 138] width 8 height 8
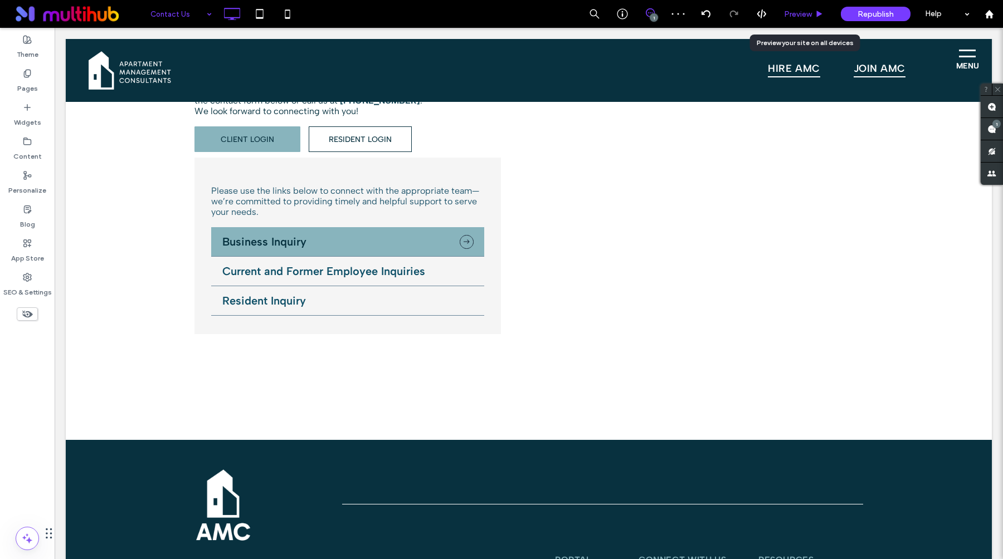
click at [789, 4] on div "Preview" at bounding box center [803, 14] width 57 height 28
click at [795, 15] on span "Preview" at bounding box center [798, 13] width 28 height 9
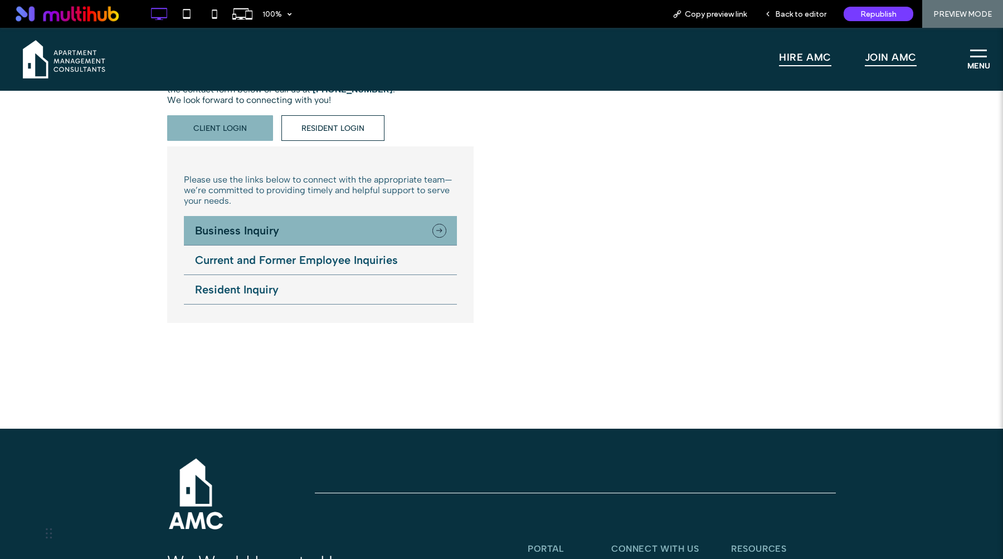
click at [333, 265] on li "Current and Former Employee Inquiries" at bounding box center [320, 261] width 273 height 30
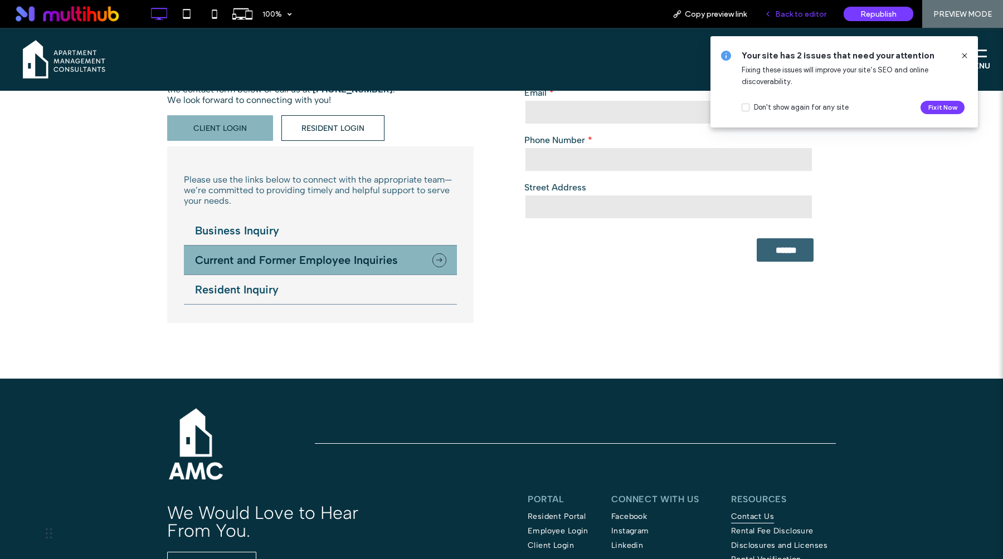
click at [804, 13] on span "Back to editor" at bounding box center [800, 13] width 51 height 9
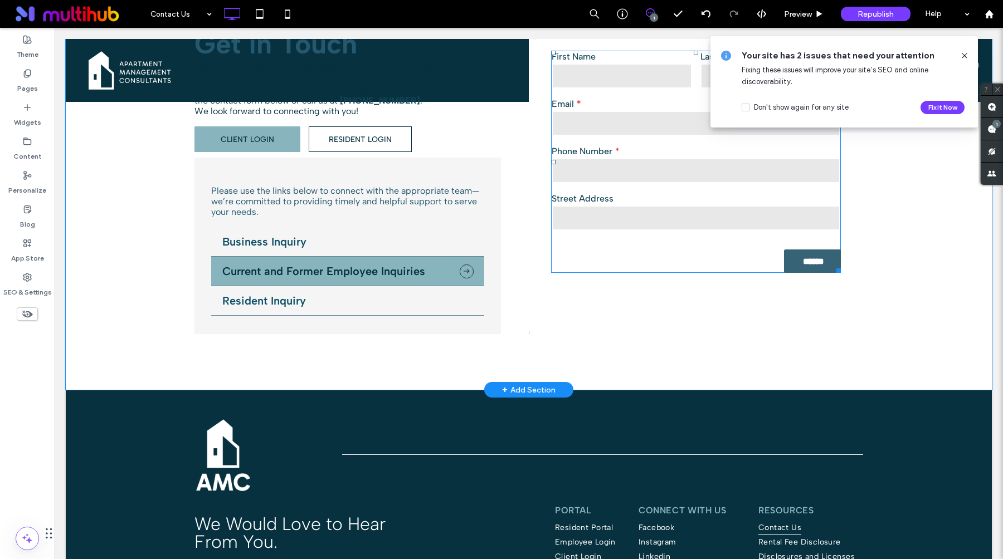
click at [723, 159] on input "tel" at bounding box center [696, 170] width 289 height 25
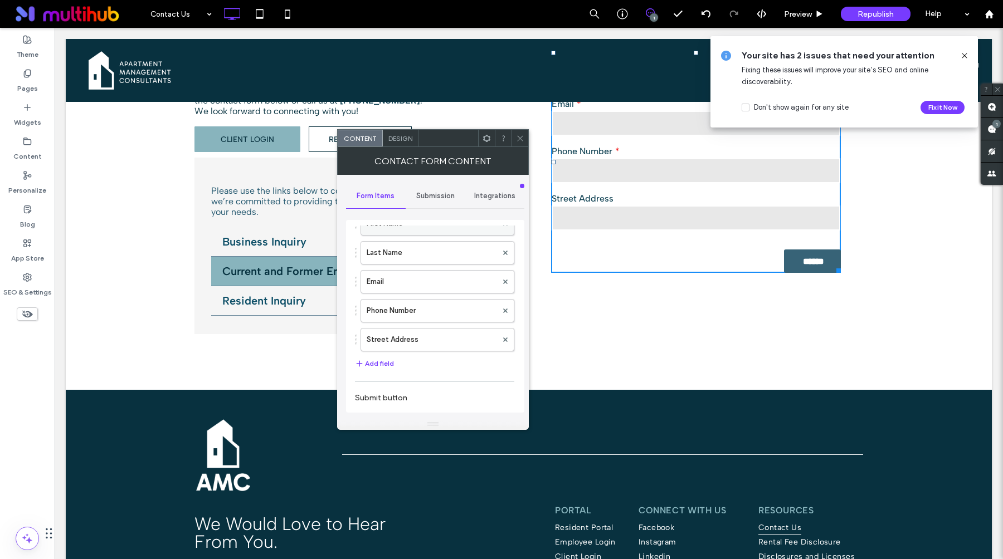
scroll to position [81, 0]
click at [436, 290] on label "Phone Number" at bounding box center [432, 290] width 130 height 22
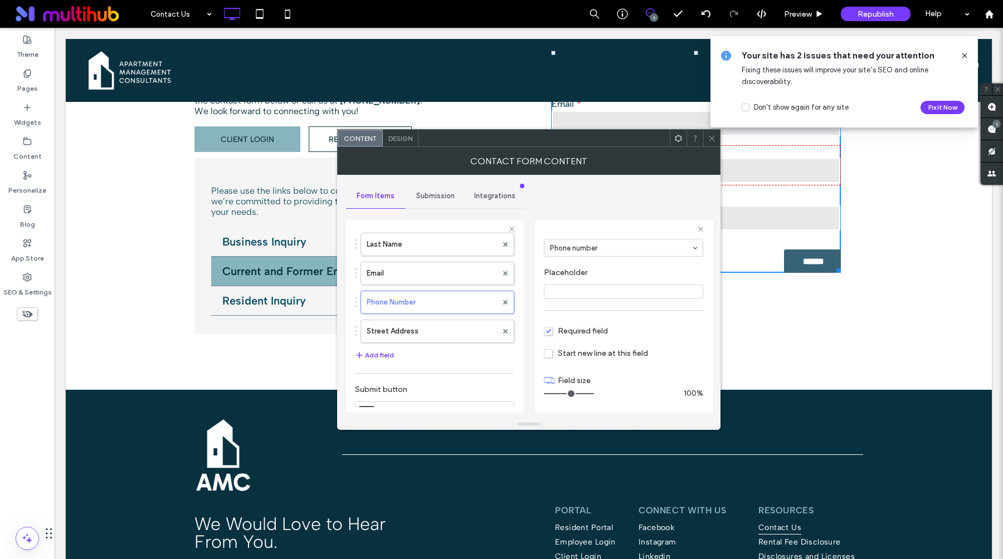
scroll to position [68, 0]
click at [445, 260] on label "Last Name" at bounding box center [432, 252] width 130 height 22
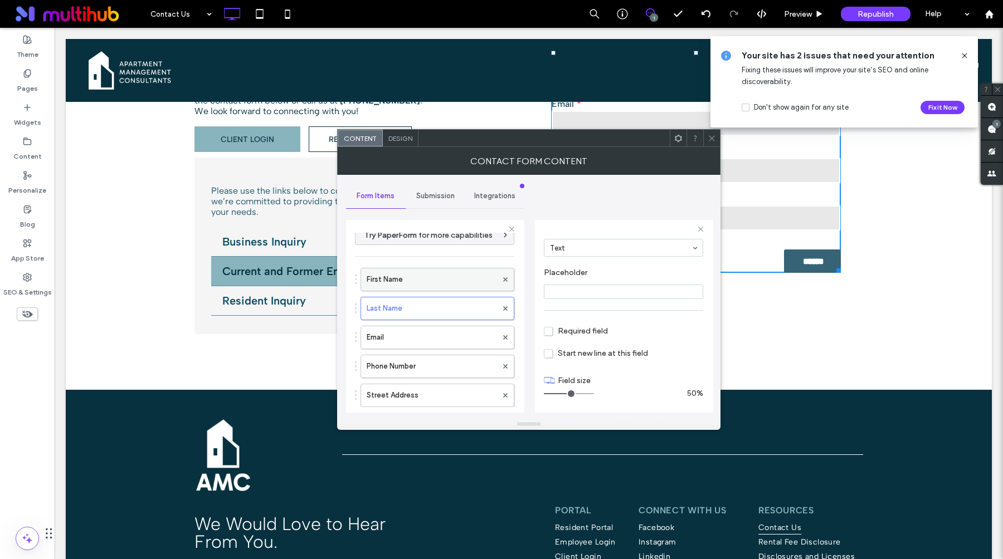
click at [442, 275] on label "First Name" at bounding box center [432, 280] width 130 height 22
click at [548, 332] on span "Required field" at bounding box center [576, 330] width 64 height 9
click at [443, 305] on label "Last Name" at bounding box center [432, 308] width 130 height 22
click at [549, 334] on span "Required field" at bounding box center [576, 330] width 64 height 9
click at [418, 333] on label "Email" at bounding box center [432, 337] width 130 height 22
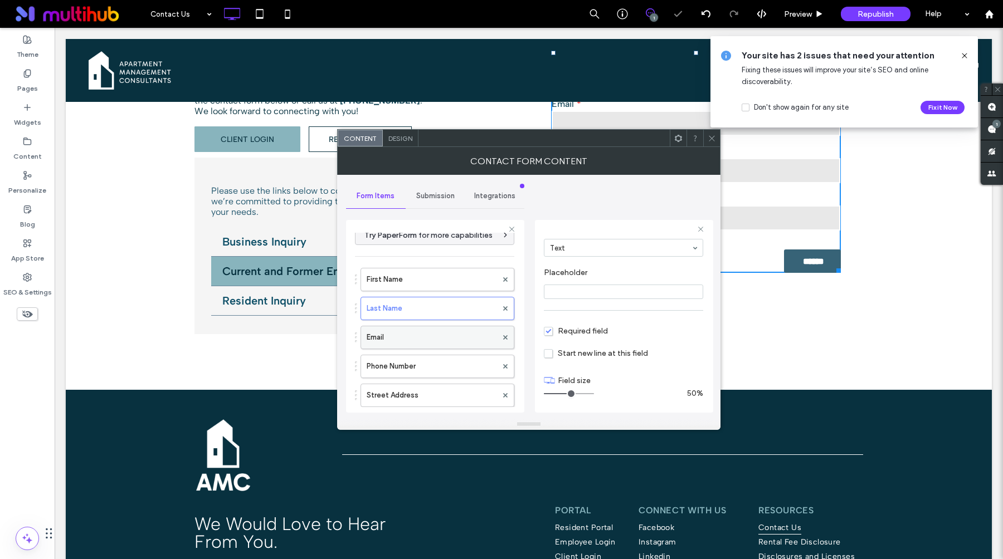
type input "**"
click at [455, 362] on label "Phone Number" at bounding box center [432, 366] width 130 height 22
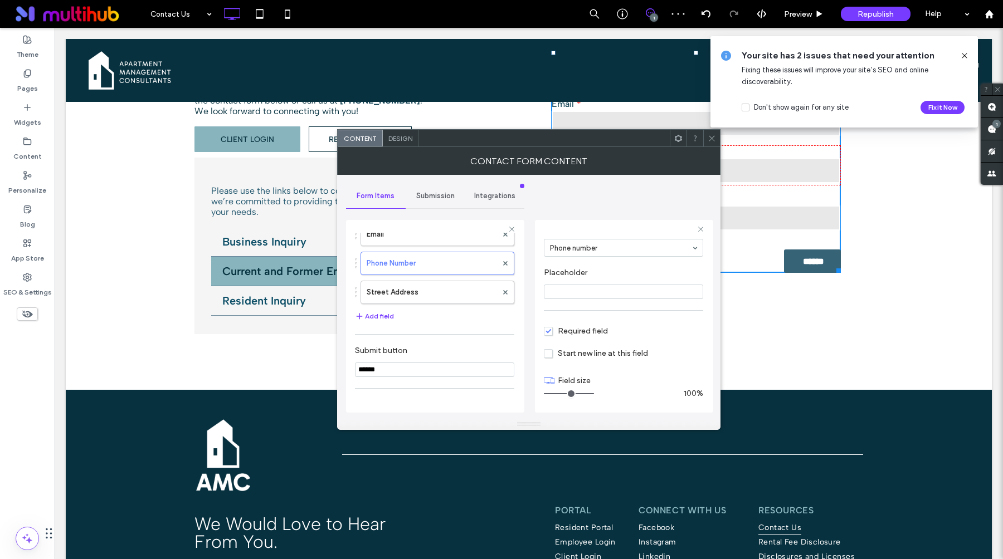
scroll to position [117, 0]
click at [445, 290] on label "Street Address" at bounding box center [432, 290] width 130 height 22
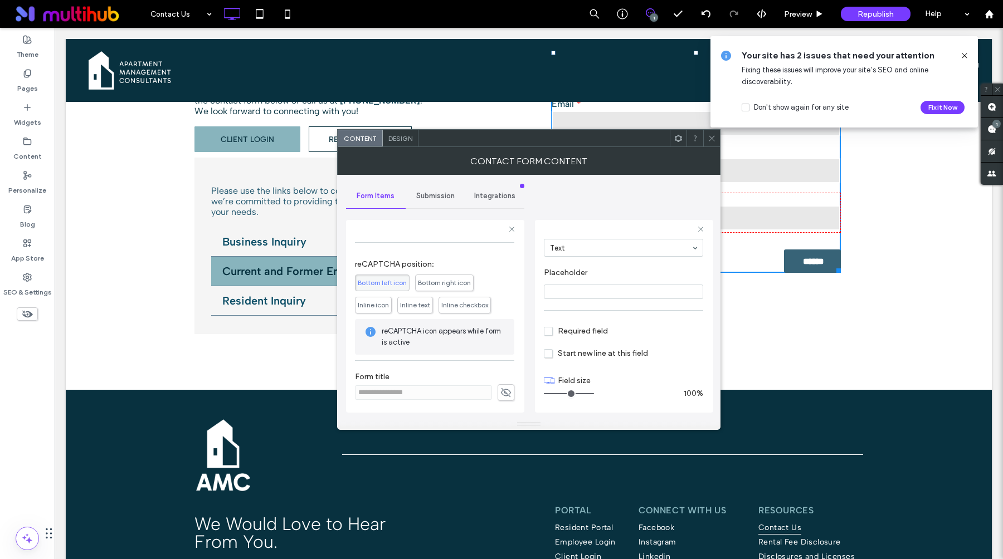
scroll to position [0, 0]
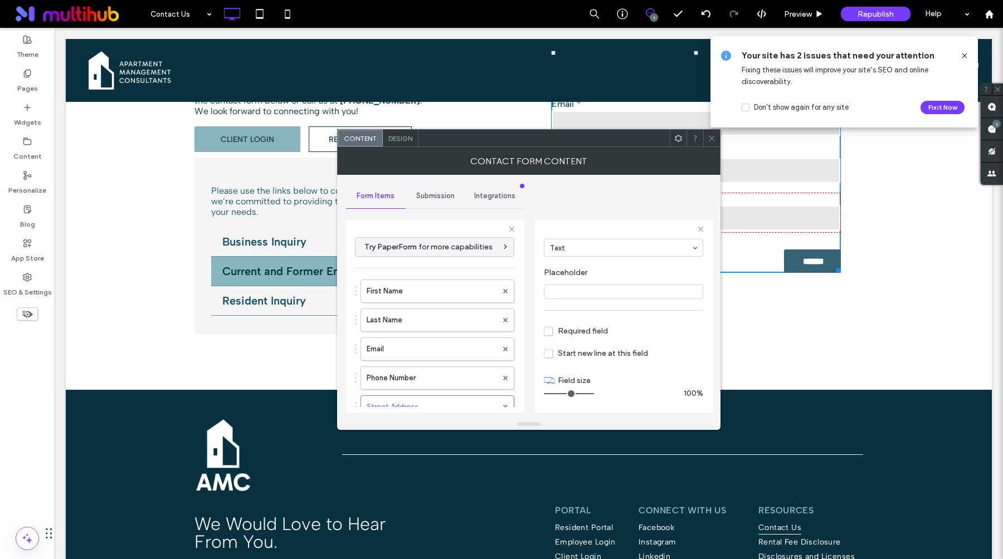
click at [445, 191] on div "Submission" at bounding box center [436, 196] width 60 height 25
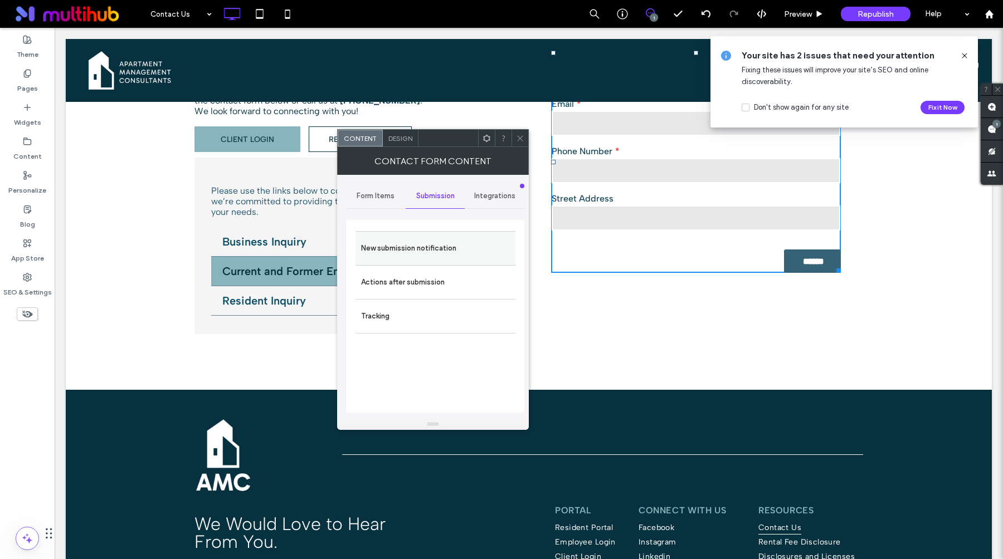
click at [426, 248] on label "New submission notification" at bounding box center [435, 248] width 149 height 22
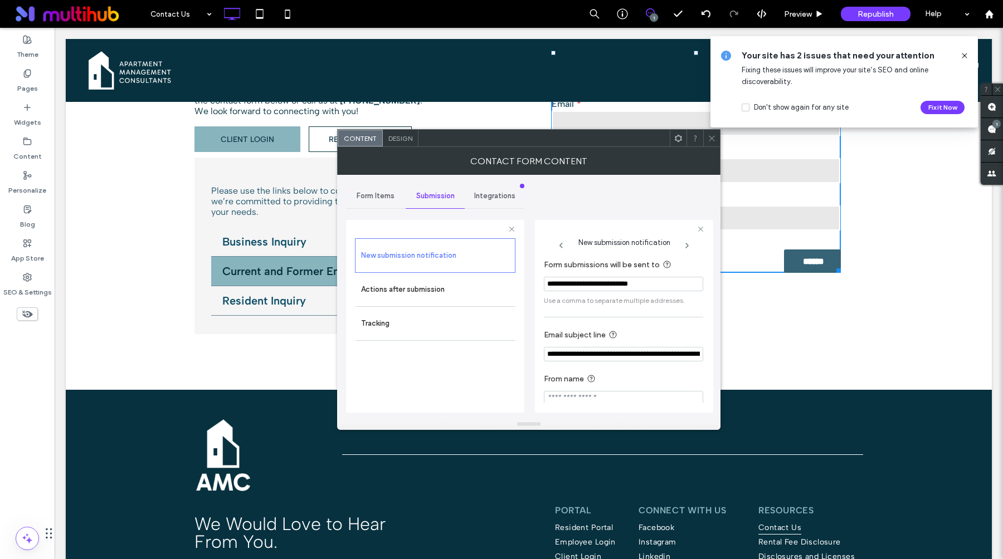
click at [715, 138] on icon at bounding box center [712, 138] width 8 height 8
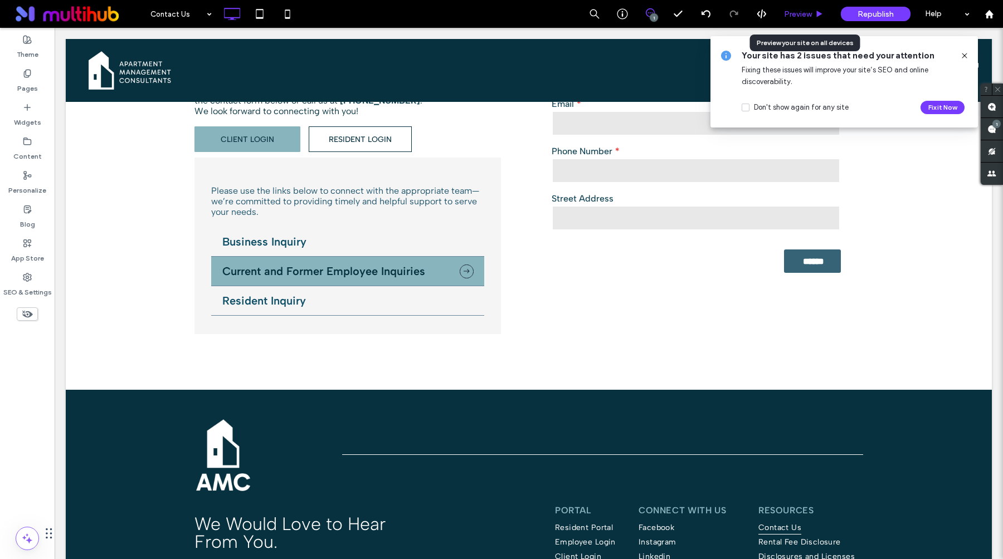
click at [793, 26] on div "Preview" at bounding box center [803, 14] width 57 height 28
click at [793, 18] on span "Preview" at bounding box center [798, 13] width 28 height 9
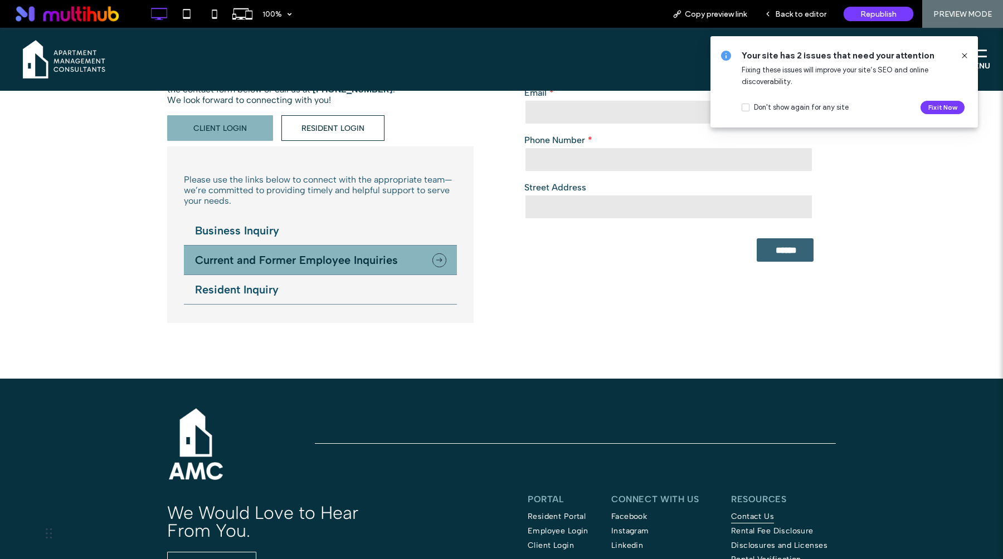
click at [316, 294] on li "Resident Inquiry" at bounding box center [320, 290] width 273 height 30
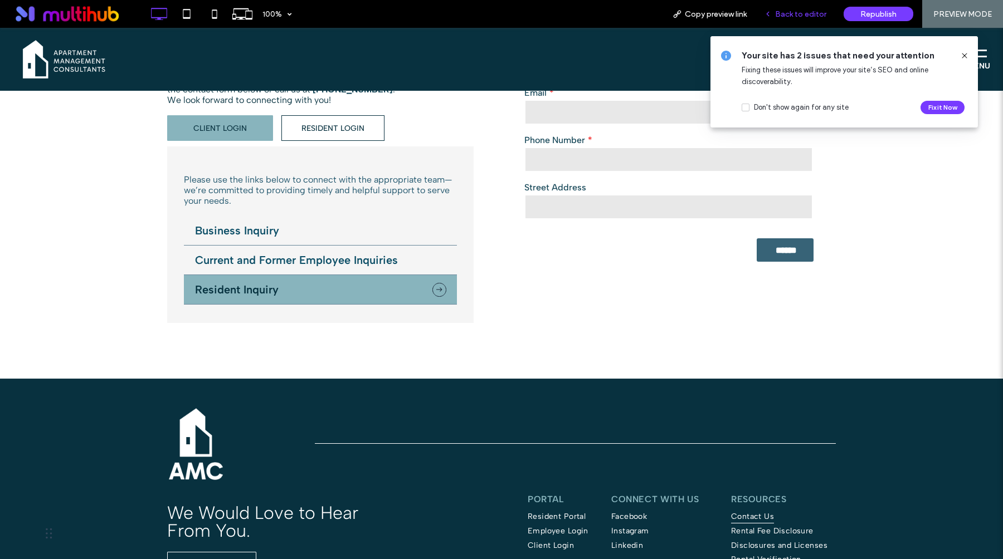
click at [805, 16] on span "Back to editor" at bounding box center [800, 13] width 51 height 9
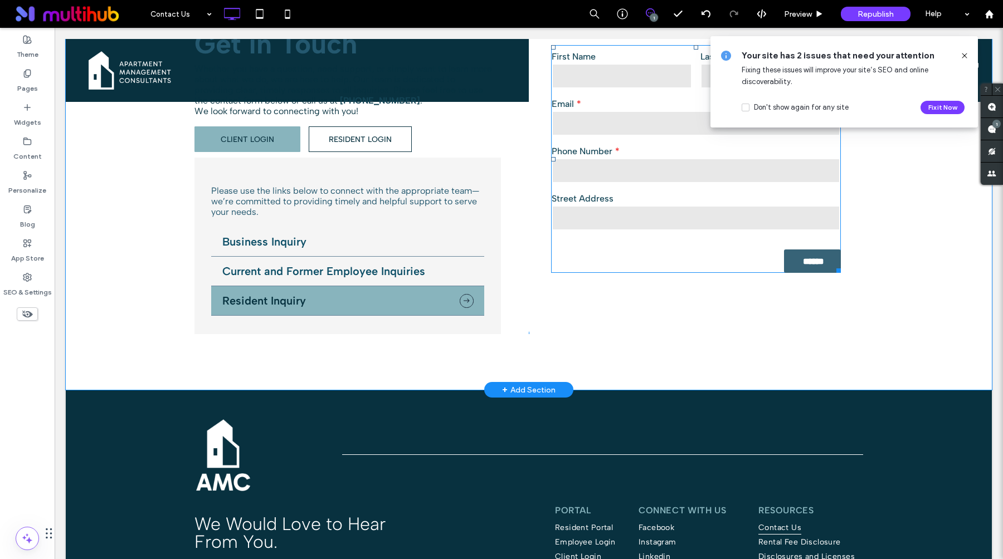
click at [660, 177] on input "tel" at bounding box center [696, 170] width 289 height 25
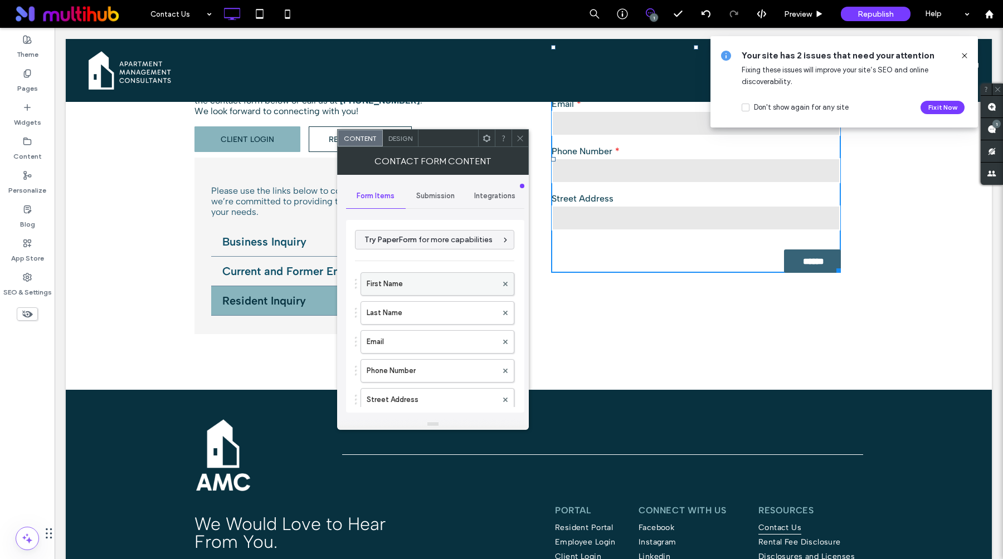
click at [442, 280] on label "First Name" at bounding box center [432, 284] width 130 height 22
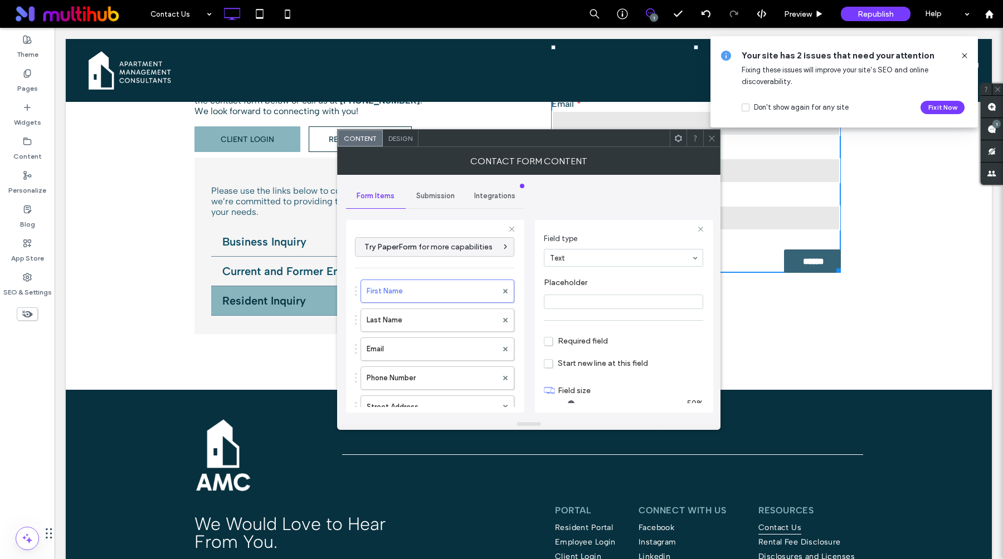
scroll to position [79, 0]
click at [549, 337] on section "Required field" at bounding box center [623, 330] width 159 height 28
click at [550, 333] on span "Required field" at bounding box center [576, 330] width 64 height 9
click at [455, 330] on label "Last Name" at bounding box center [432, 320] width 130 height 22
click at [549, 332] on span "Required field" at bounding box center [576, 330] width 64 height 9
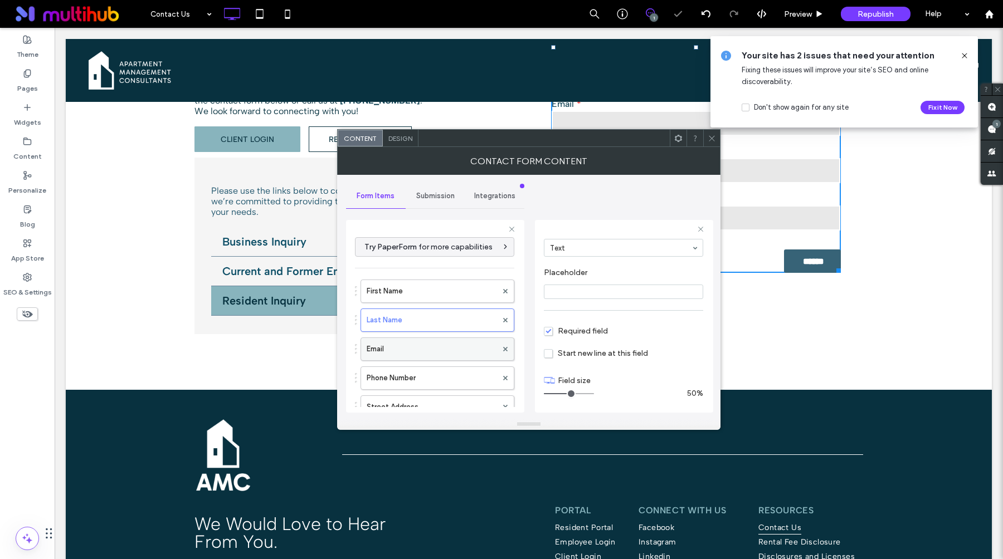
click at [438, 346] on label "Email" at bounding box center [432, 349] width 130 height 22
type input "**"
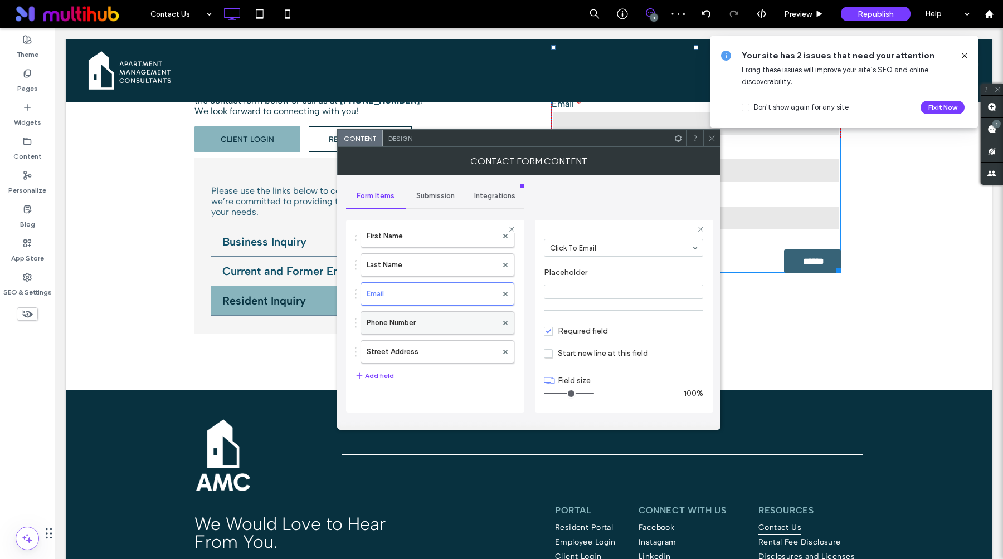
scroll to position [74, 0]
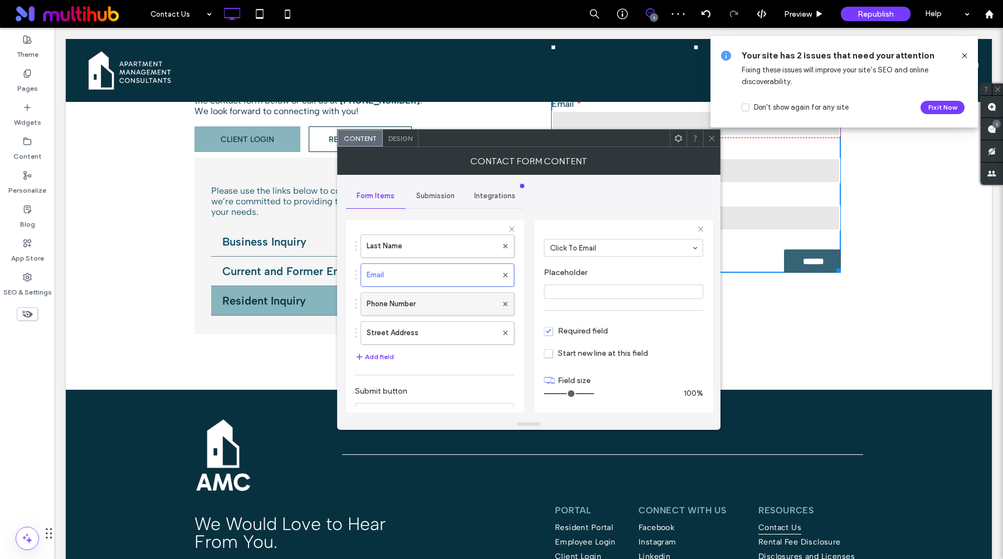
click at [445, 309] on label "Phone Number" at bounding box center [432, 304] width 130 height 22
click at [442, 335] on label "Street Address" at bounding box center [432, 333] width 130 height 22
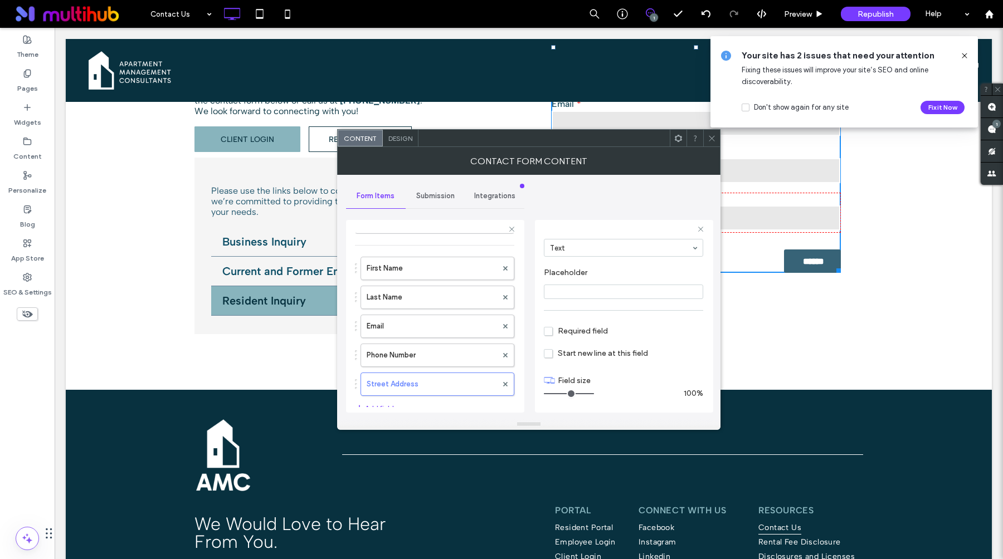
scroll to position [0, 0]
click at [446, 204] on div "Submission" at bounding box center [436, 196] width 60 height 25
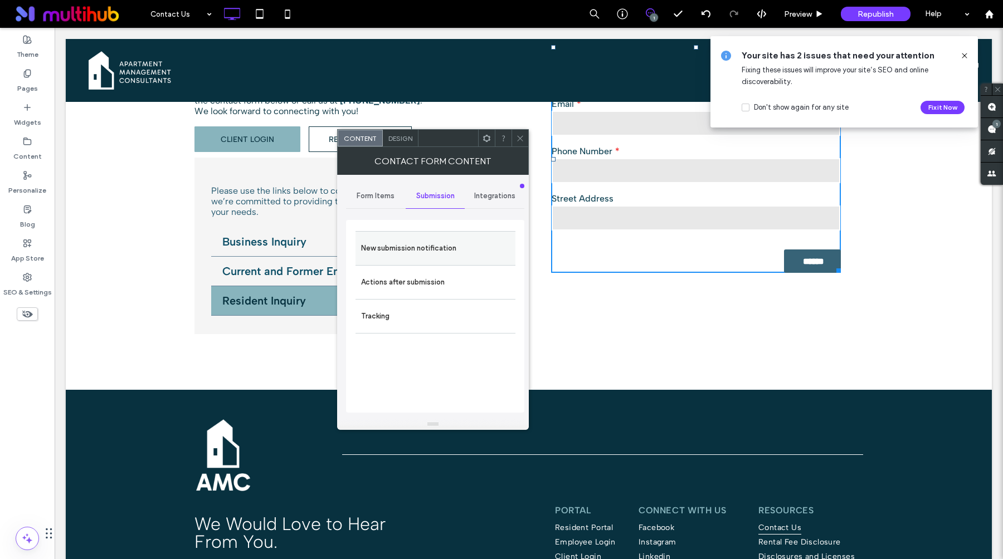
click at [456, 246] on label "New submission notification" at bounding box center [435, 248] width 149 height 22
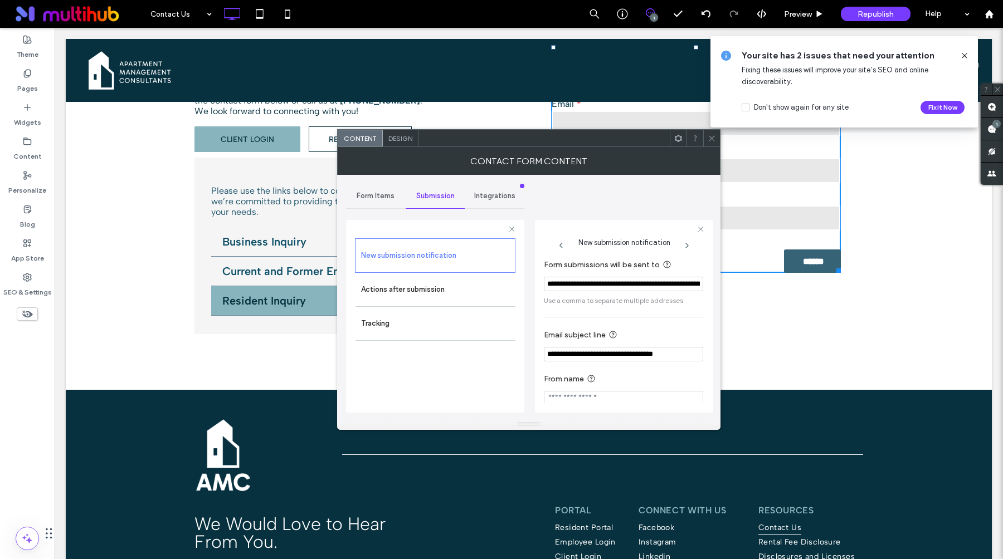
click at [711, 138] on icon at bounding box center [712, 138] width 8 height 8
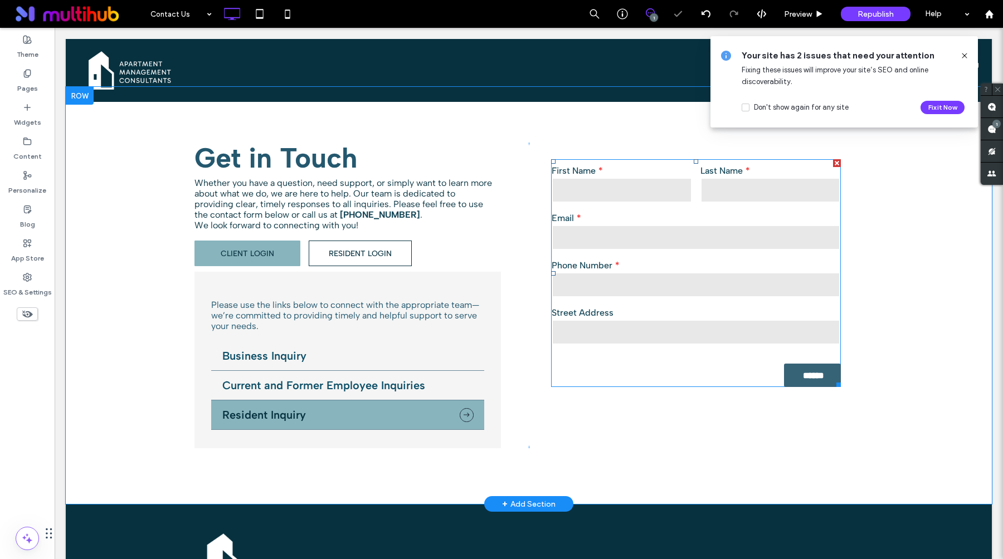
scroll to position [216, 0]
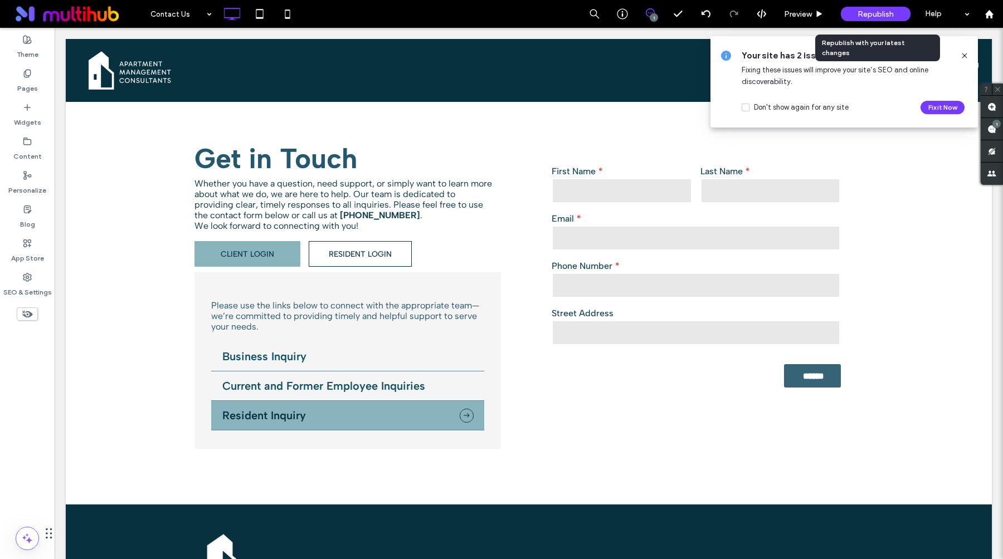
click at [867, 20] on div "Republish" at bounding box center [876, 14] width 70 height 14
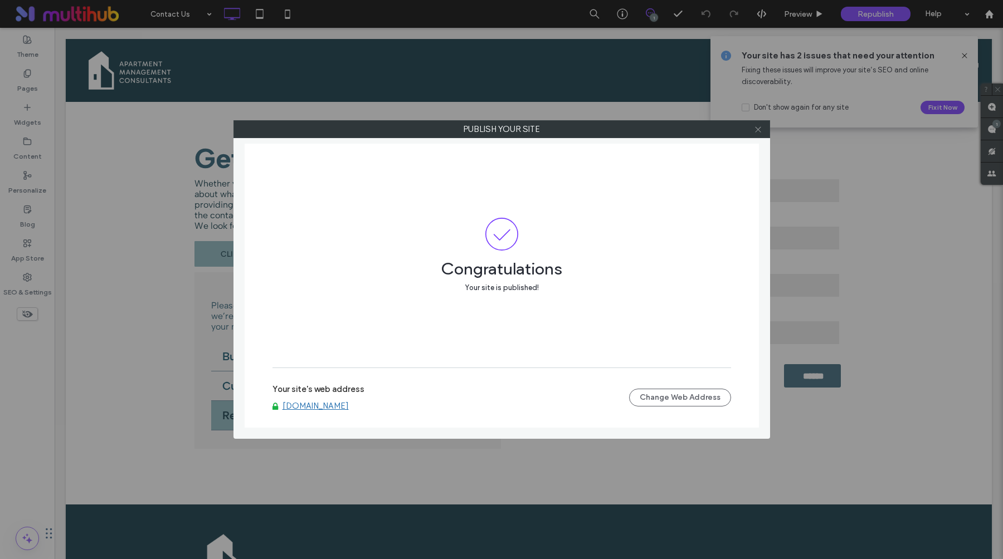
click at [757, 134] on span at bounding box center [758, 129] width 8 height 17
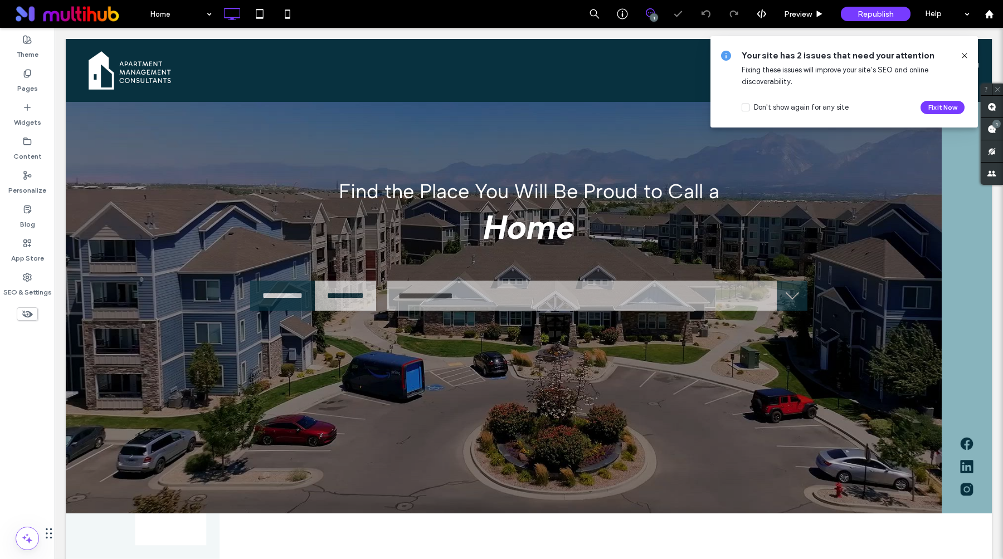
scroll to position [223, 334]
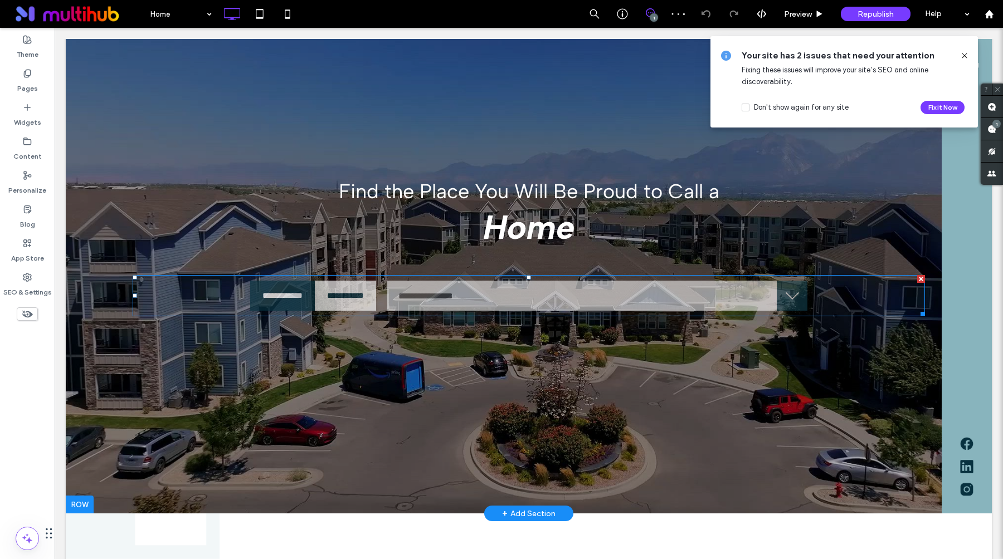
click at [491, 301] on span at bounding box center [529, 295] width 792 height 41
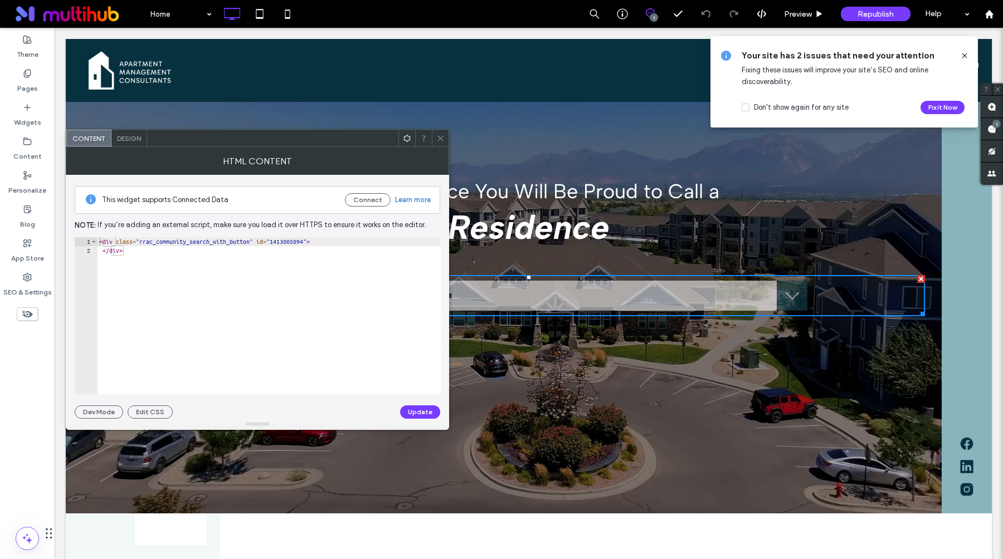
click at [443, 140] on icon at bounding box center [440, 138] width 8 height 8
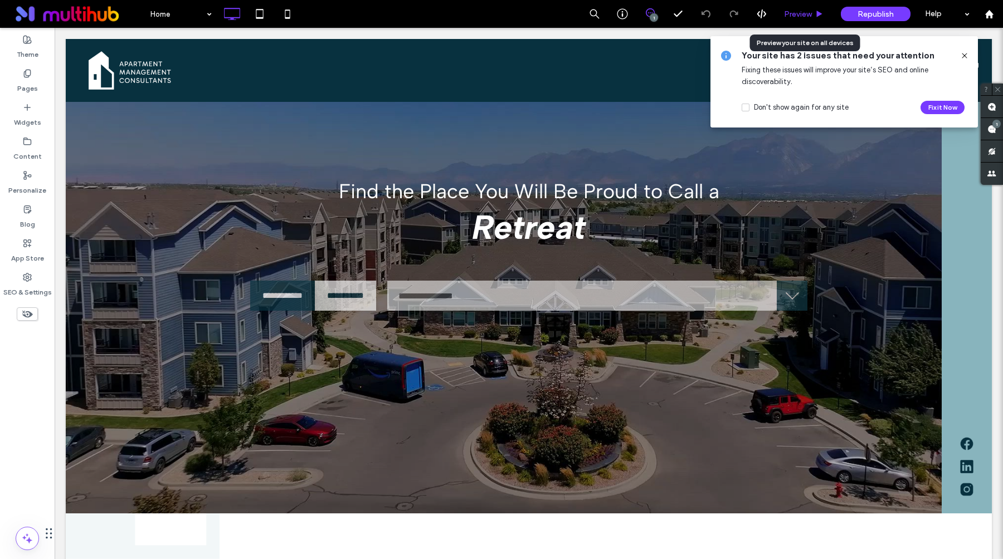
click at [798, 6] on div "Preview" at bounding box center [803, 14] width 57 height 28
click at [815, 21] on div "Preview" at bounding box center [803, 14] width 57 height 28
click at [812, 15] on div "Preview" at bounding box center [803, 13] width 56 height 9
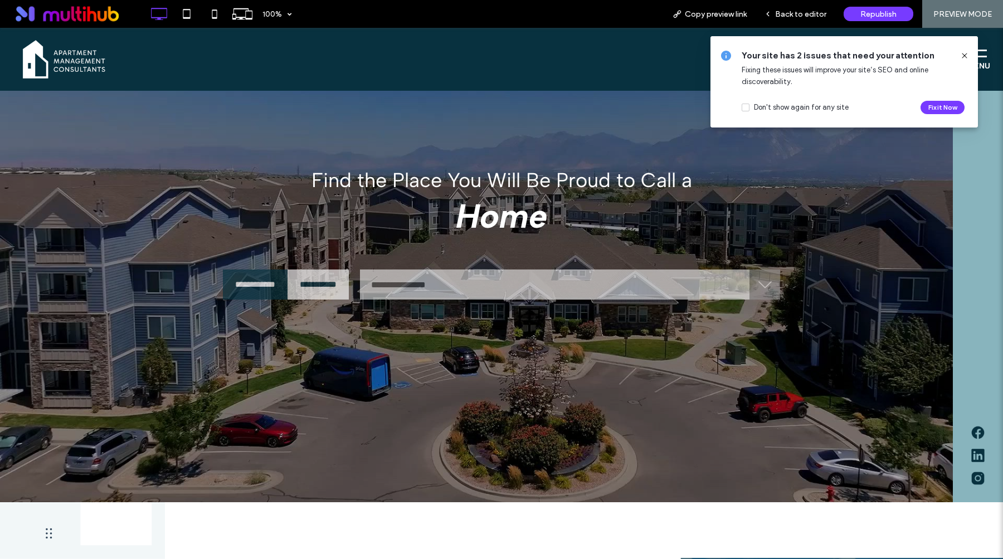
click at [569, 281] on select "**********" at bounding box center [547, 285] width 375 height 30
select select "**********"
click at [404, 270] on select "**********" at bounding box center [547, 285] width 375 height 30
click at [349, 281] on input "**********" at bounding box center [317, 285] width 61 height 30
click at [349, 282] on input "**********" at bounding box center [317, 285] width 61 height 30
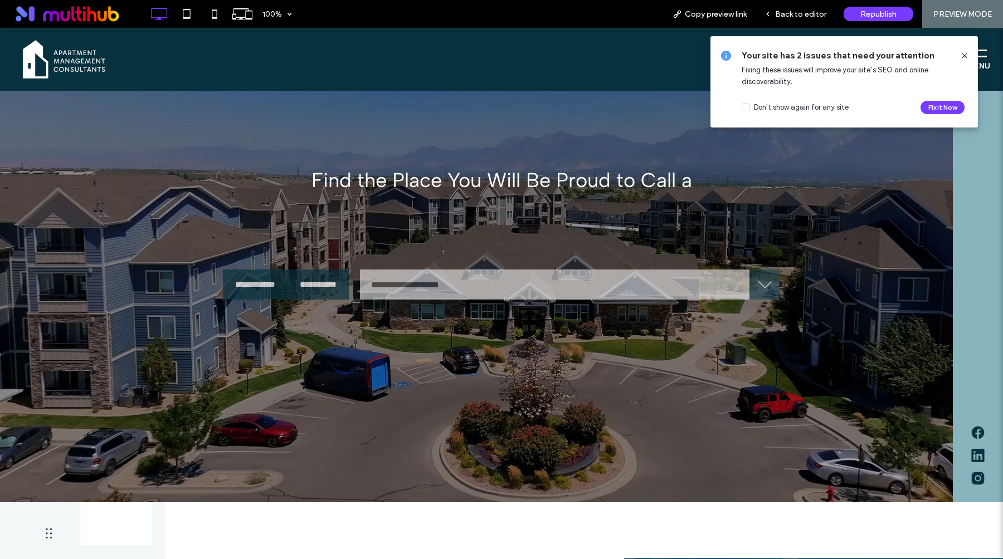
click at [349, 293] on input "**********" at bounding box center [317, 285] width 61 height 30
